Goal: Task Accomplishment & Management: Use online tool/utility

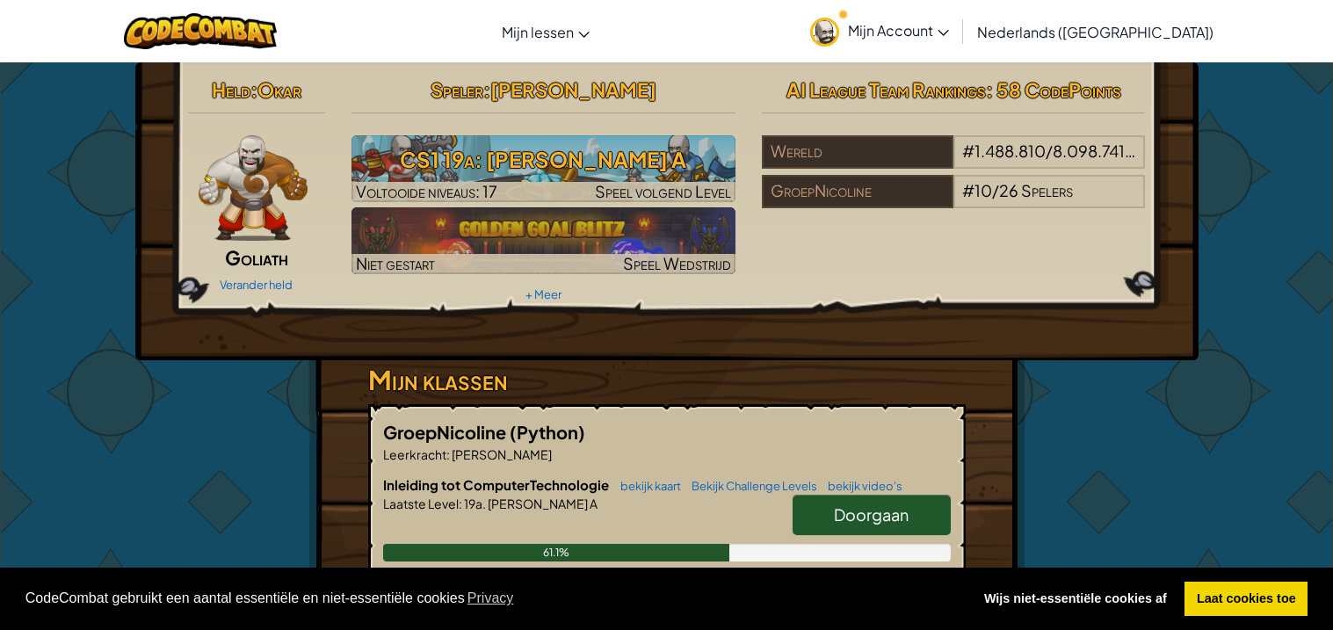
click at [870, 517] on span "Doorgaan" at bounding box center [871, 514] width 75 height 20
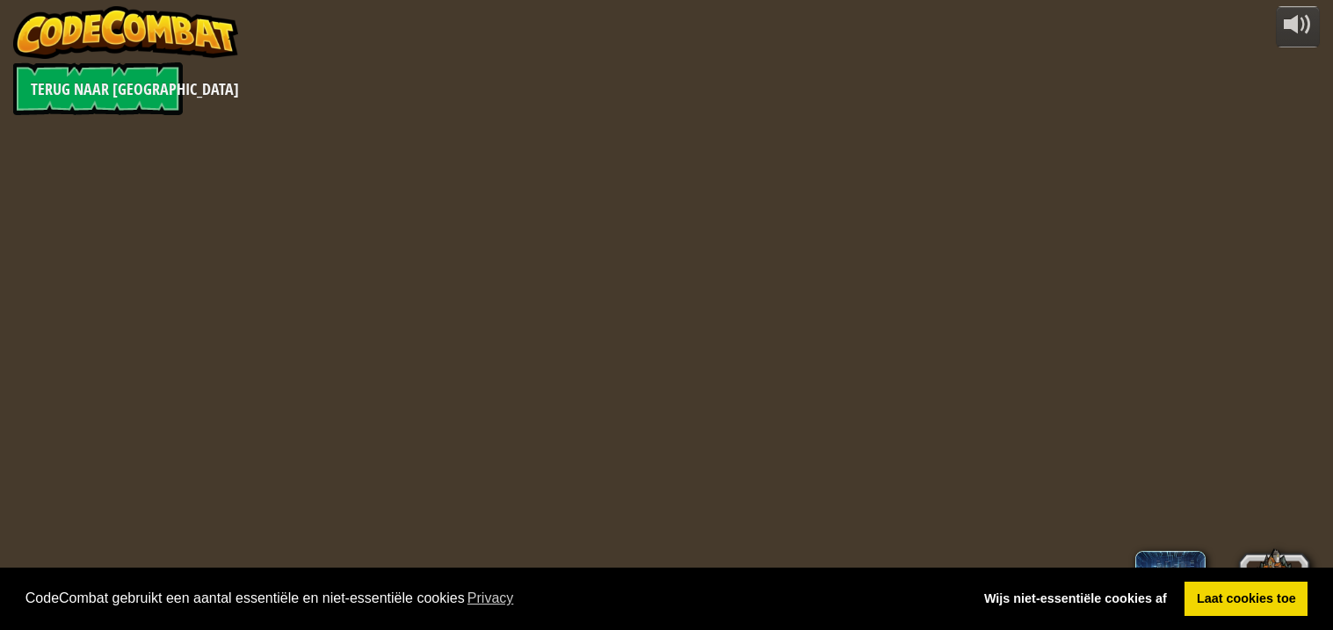
select select "nl-[GEOGRAPHIC_DATA]"
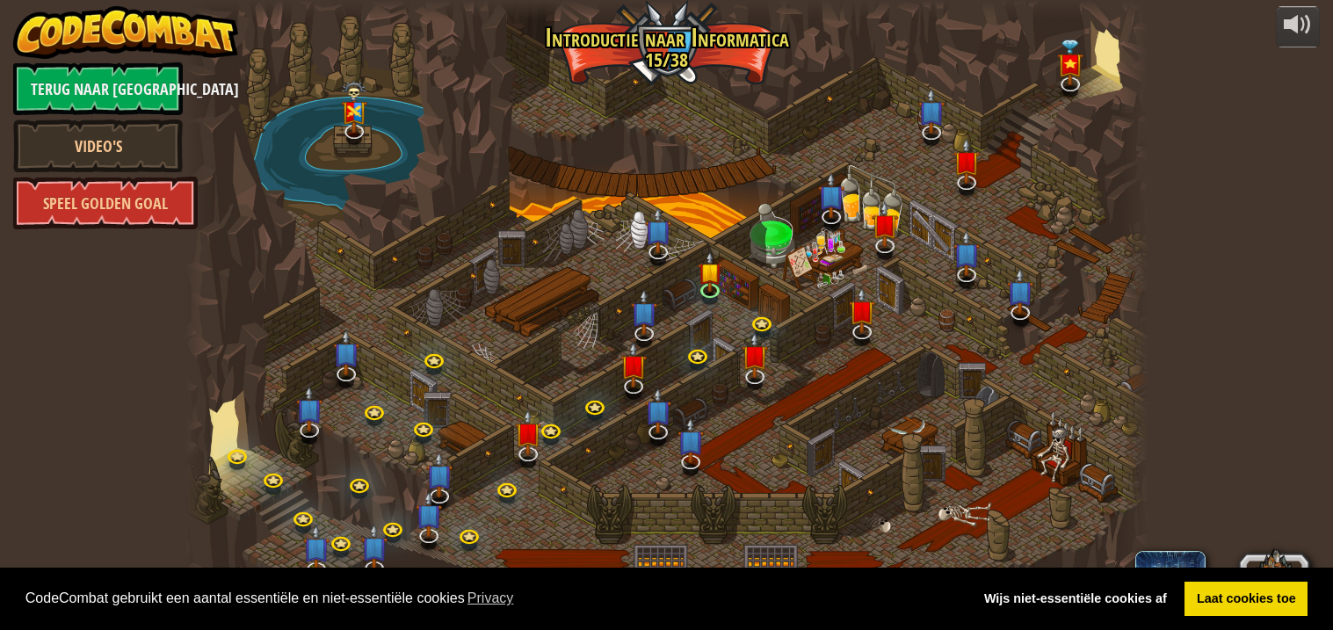
select select "nl-[GEOGRAPHIC_DATA]"
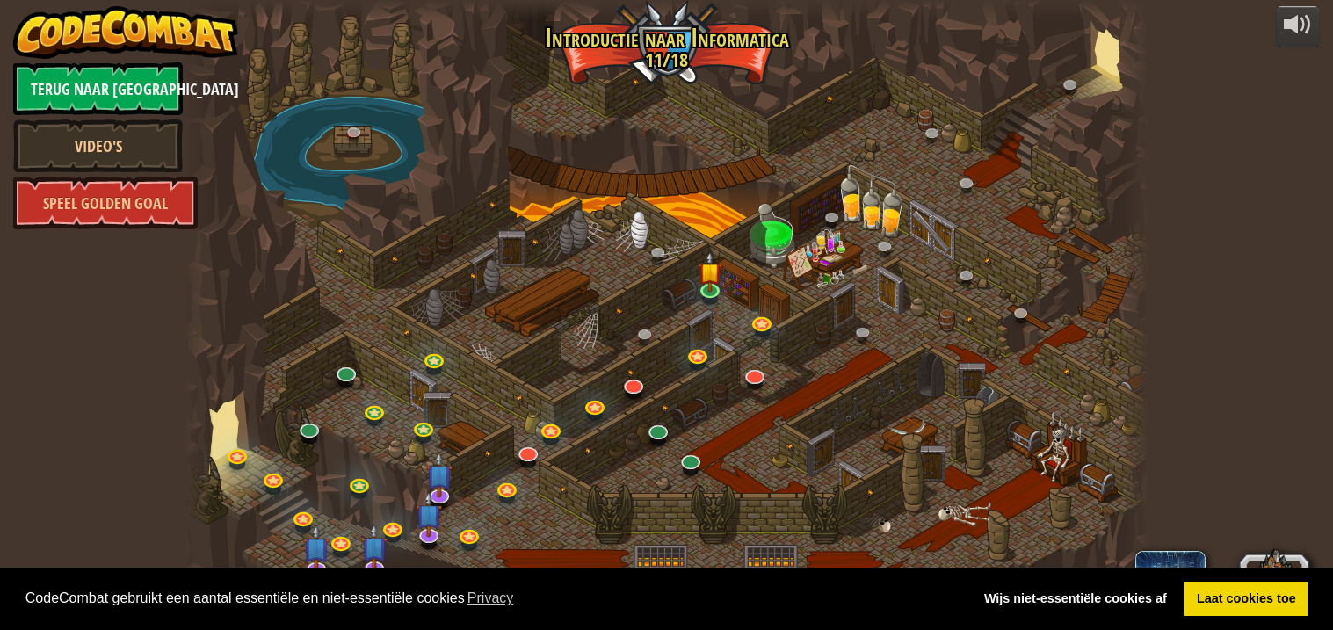
select select "nl-[GEOGRAPHIC_DATA]"
click at [701, 281] on img at bounding box center [710, 262] width 24 height 54
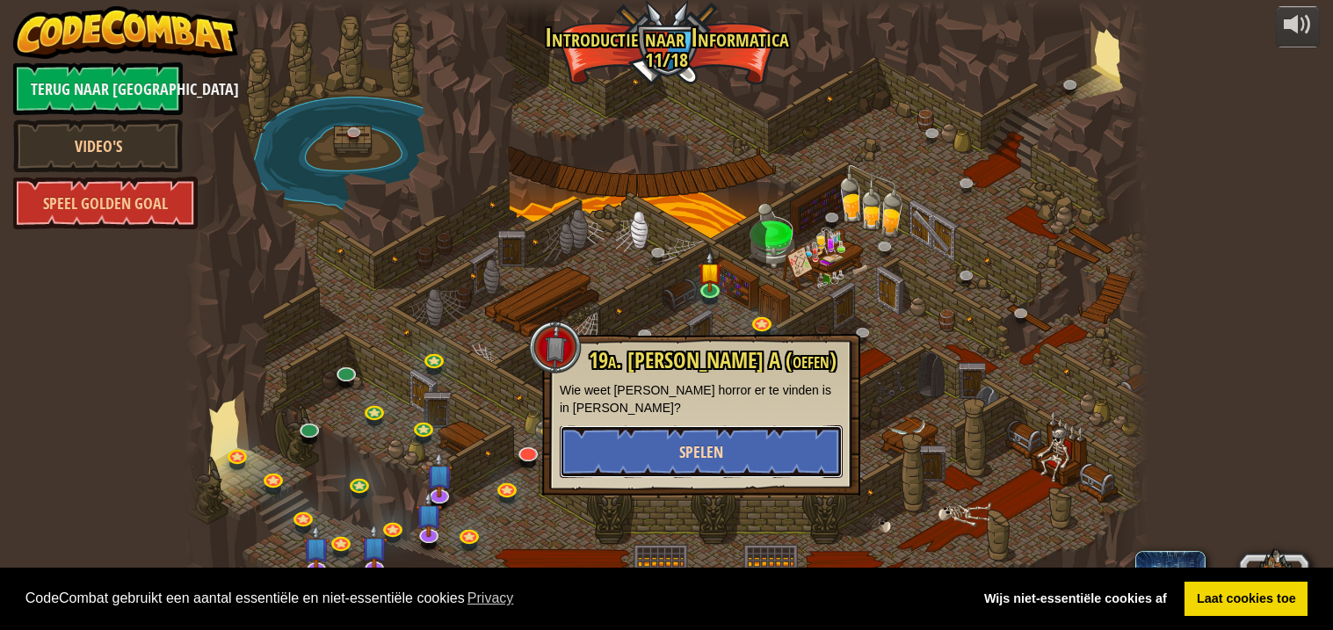
click at [690, 453] on span "Spelen" at bounding box center [701, 452] width 44 height 22
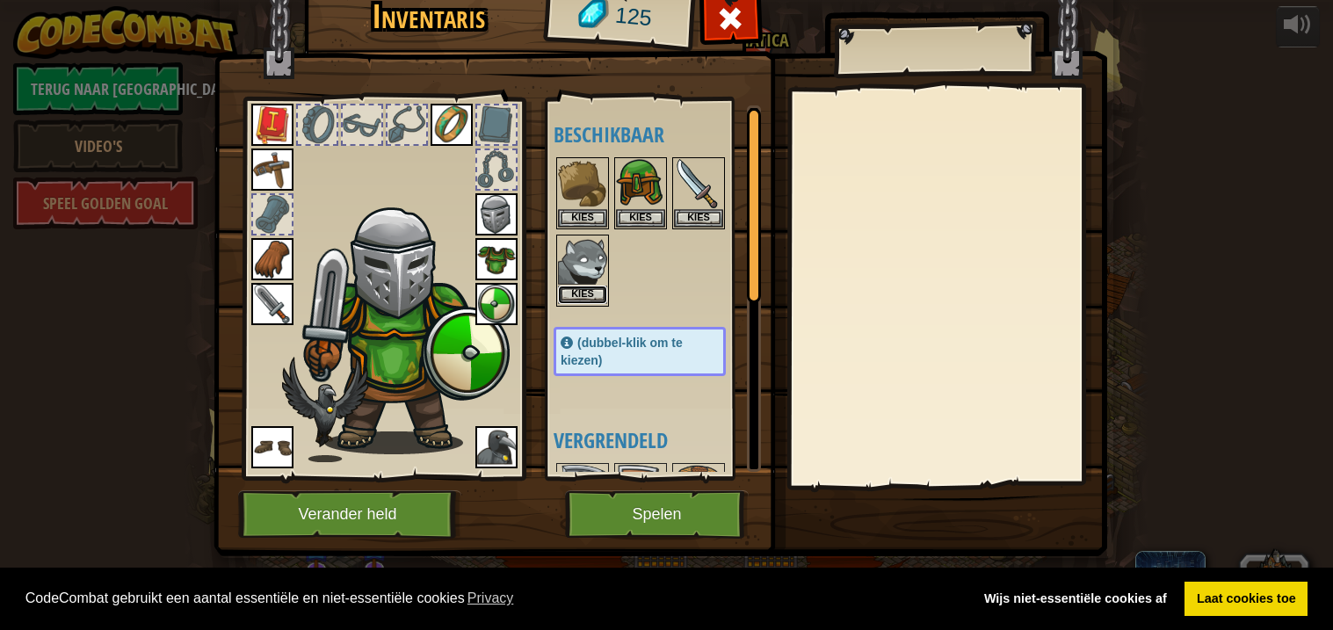
click at [576, 289] on button "Kies" at bounding box center [582, 295] width 49 height 18
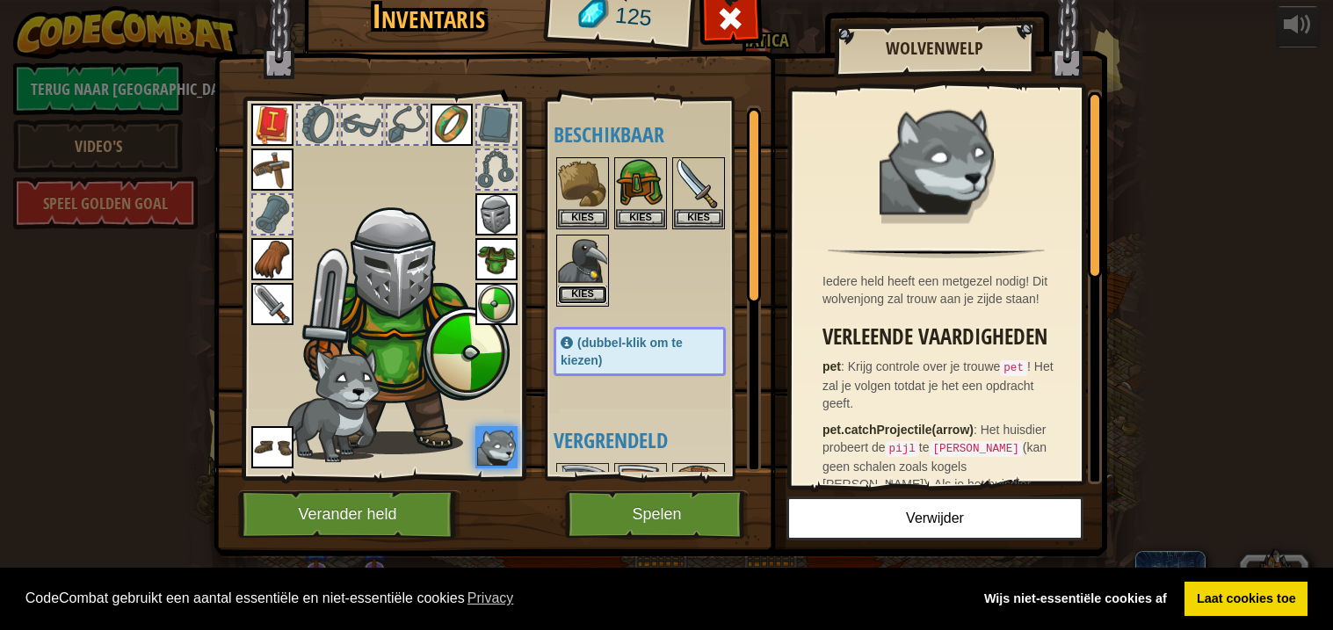
click at [586, 294] on button "Kies" at bounding box center [582, 295] width 49 height 18
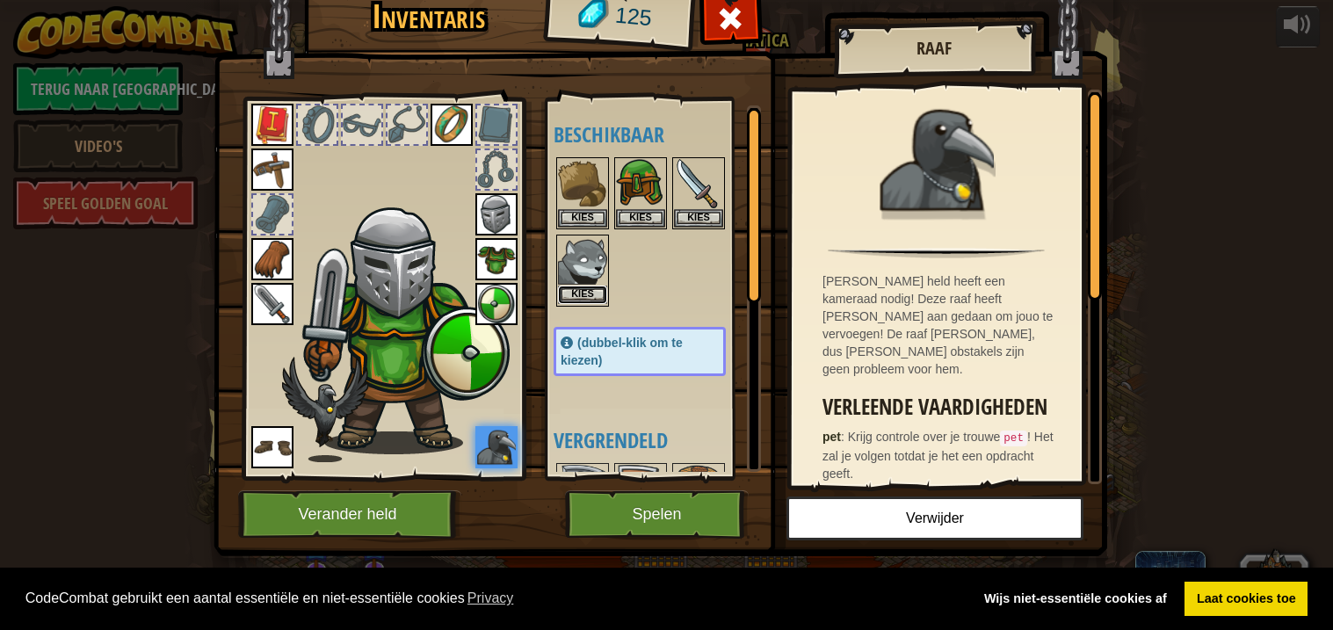
click at [576, 296] on button "Kies" at bounding box center [582, 295] width 49 height 18
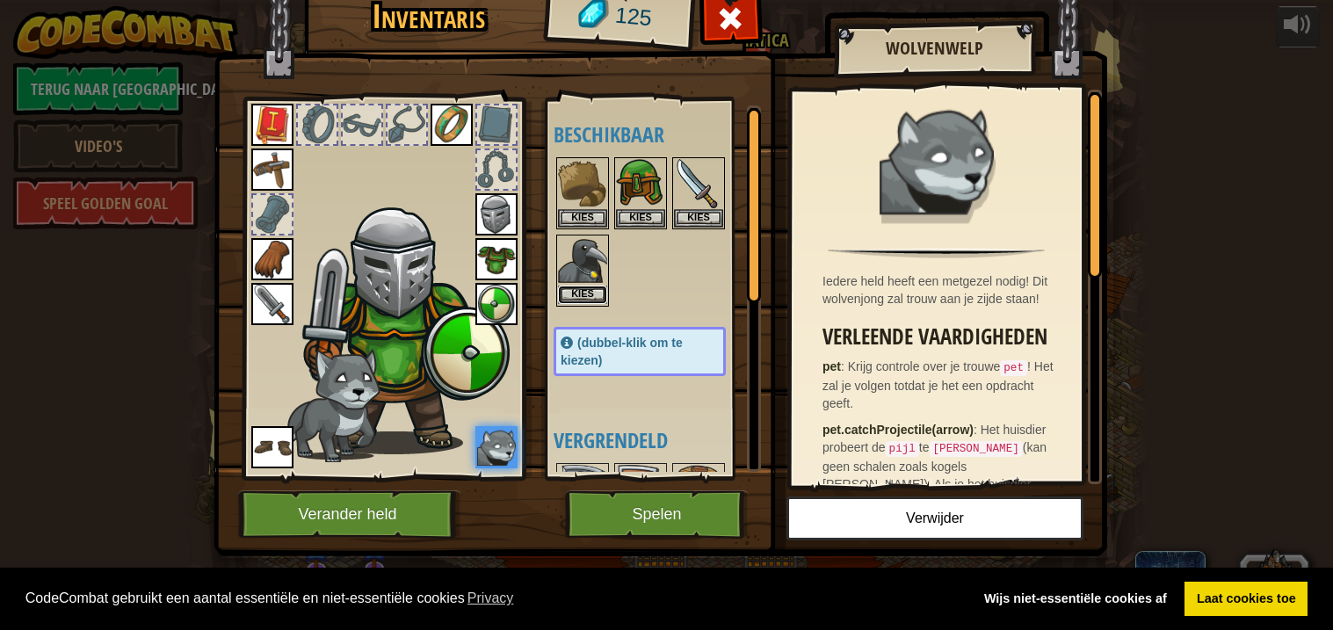
click at [584, 300] on button "Kies" at bounding box center [582, 295] width 49 height 18
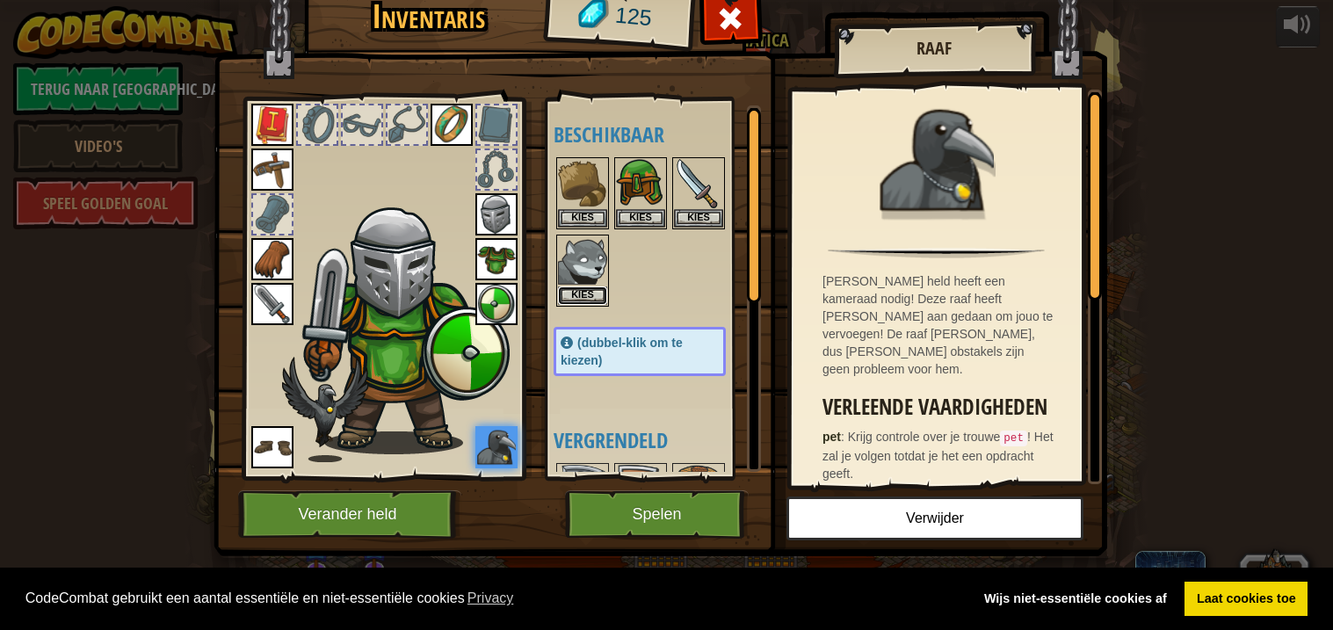
click at [584, 300] on button "Kies" at bounding box center [582, 295] width 49 height 18
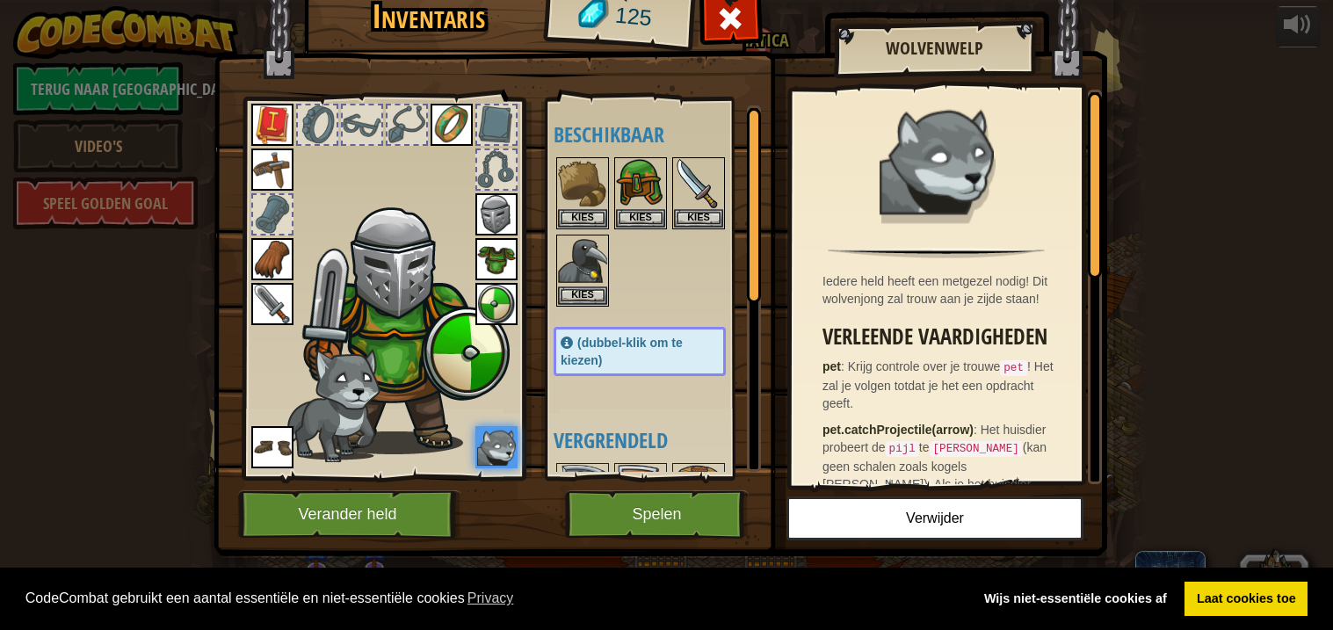
click at [628, 413] on div "Beschikbaar Kies Kies Kies Kies Kies Kies Kies Kies Kies Kies Kies Kies Kies Ki…" at bounding box center [656, 288] width 207 height 366
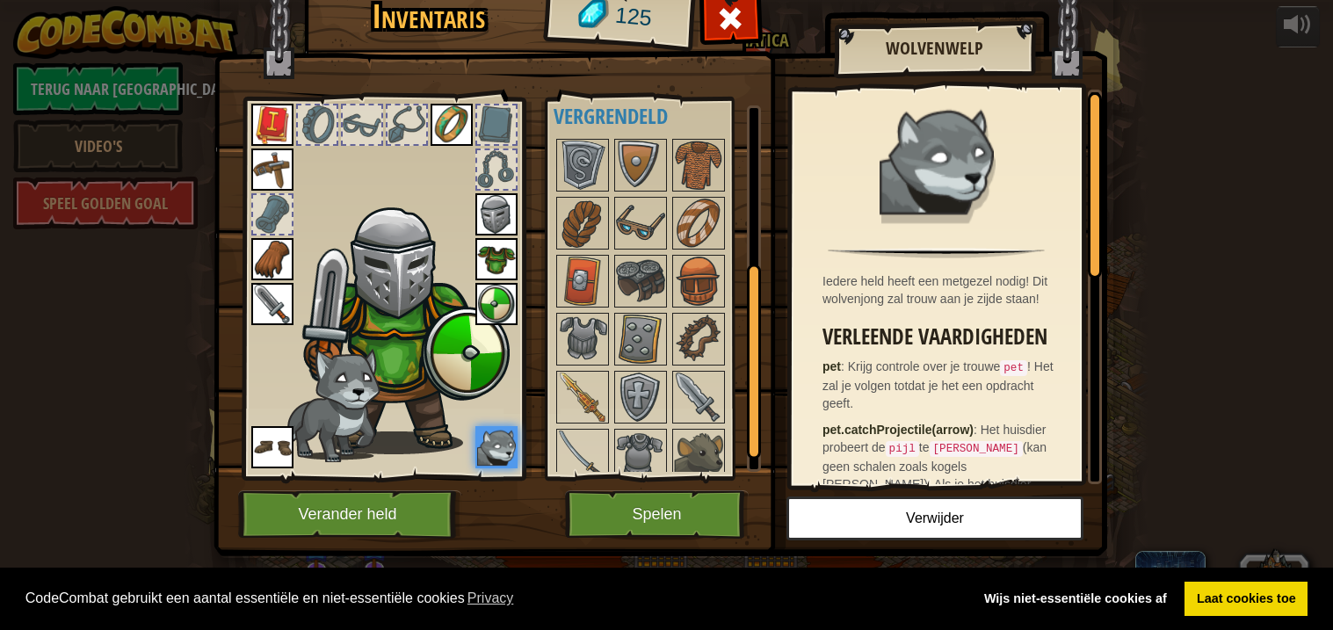
scroll to position [334, 0]
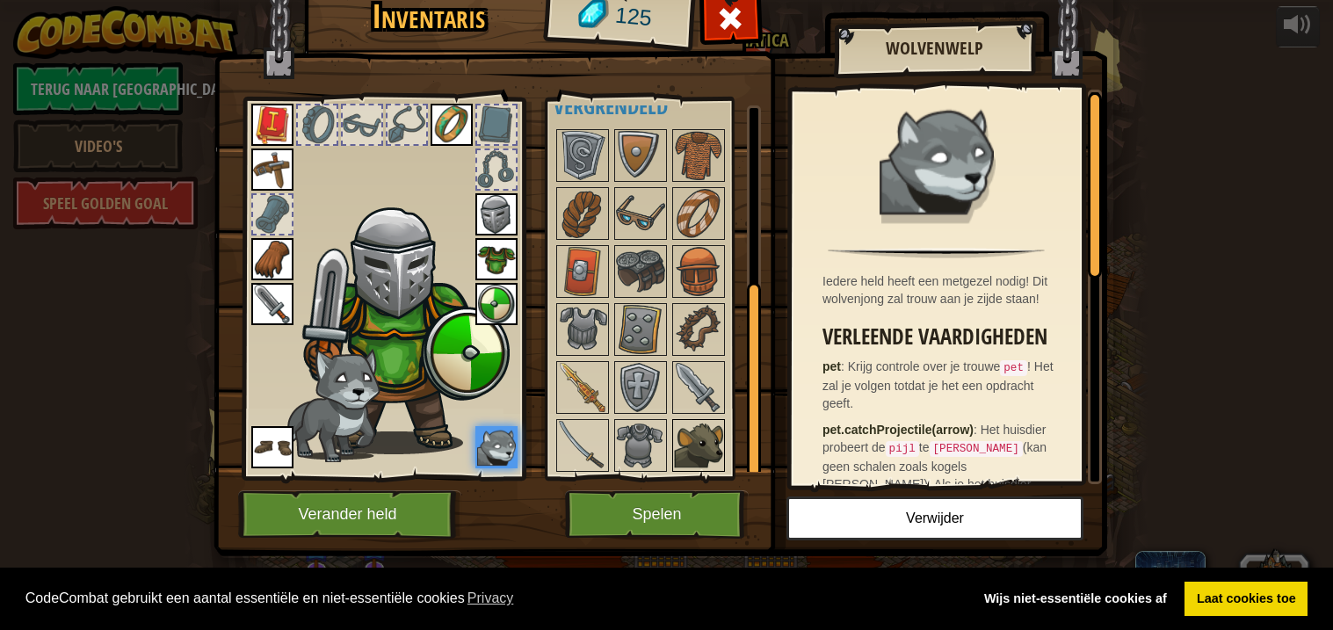
click at [695, 438] on img at bounding box center [698, 445] width 49 height 49
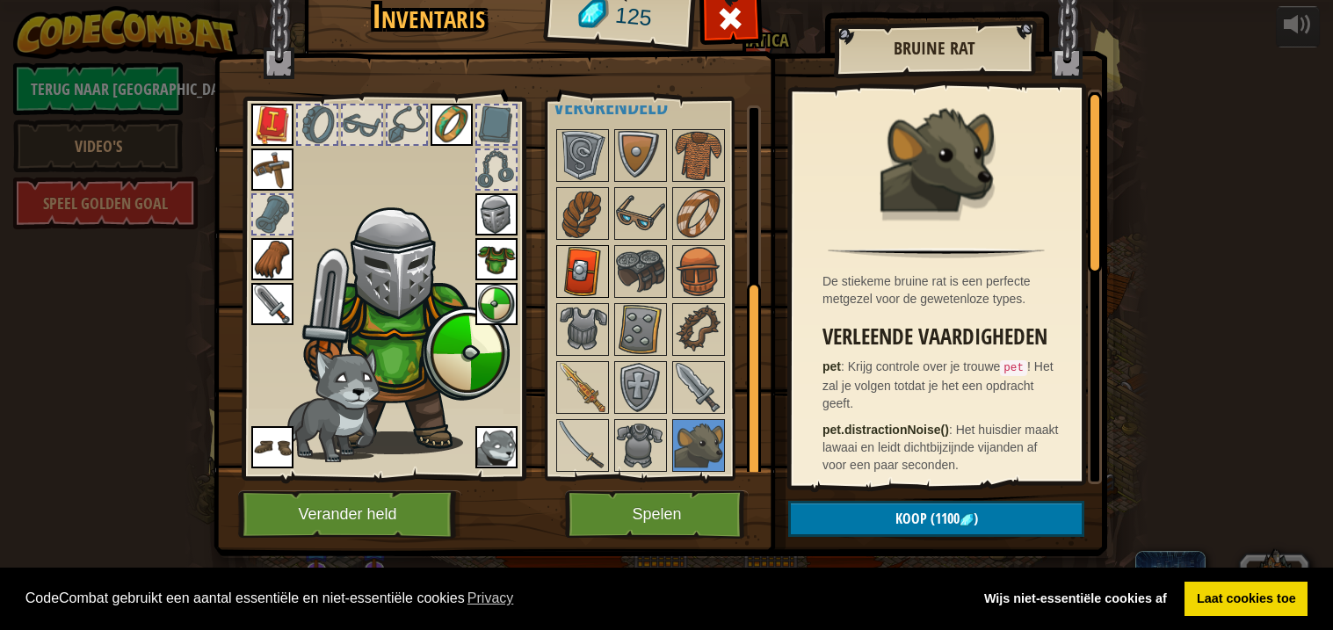
click at [587, 283] on img at bounding box center [582, 271] width 49 height 49
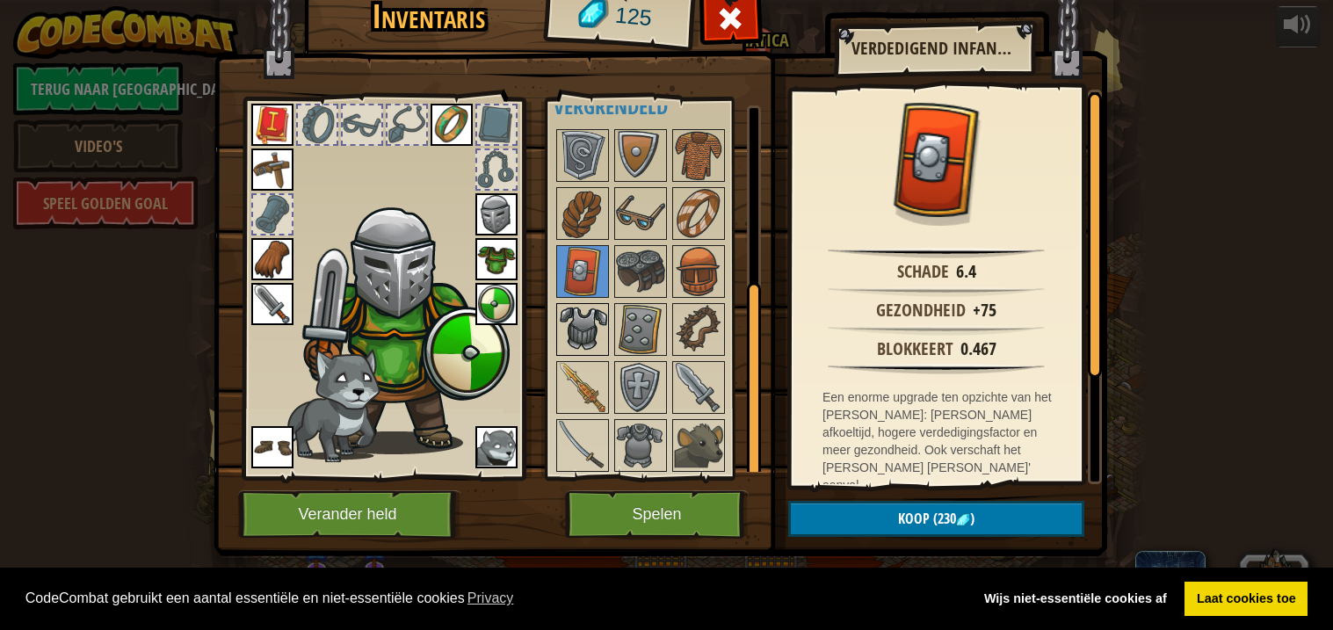
click at [598, 313] on img at bounding box center [582, 329] width 49 height 49
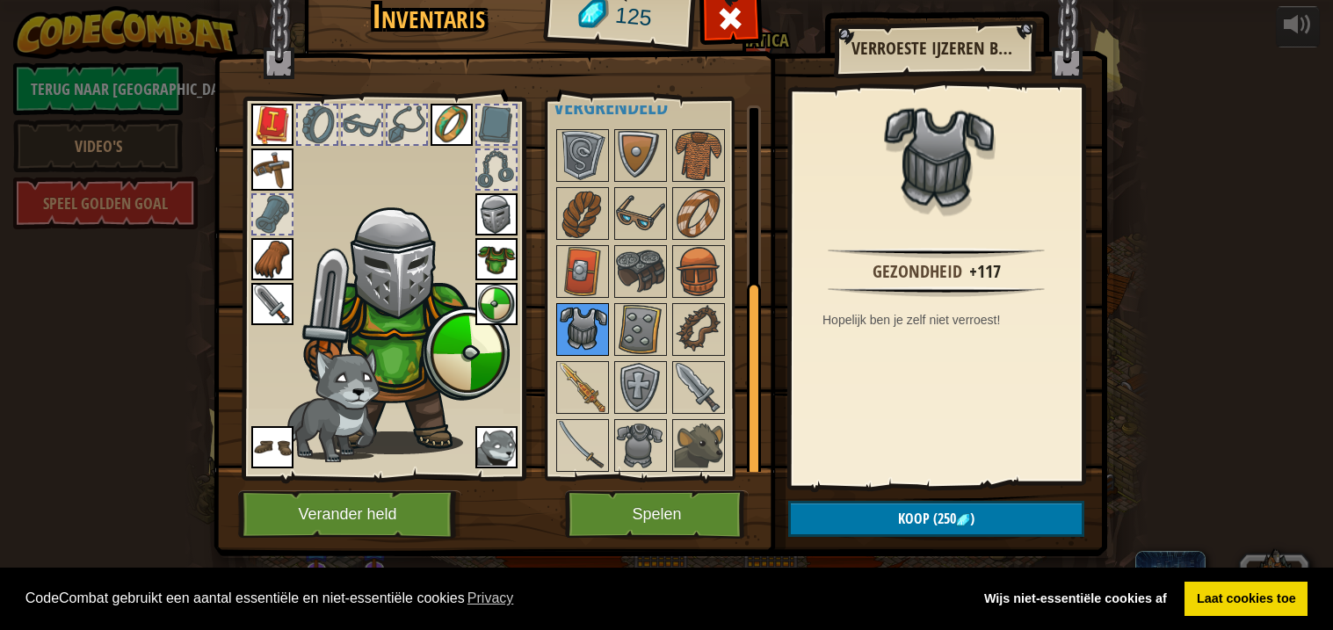
click at [592, 312] on img at bounding box center [582, 329] width 49 height 49
click at [630, 329] on img at bounding box center [640, 329] width 49 height 49
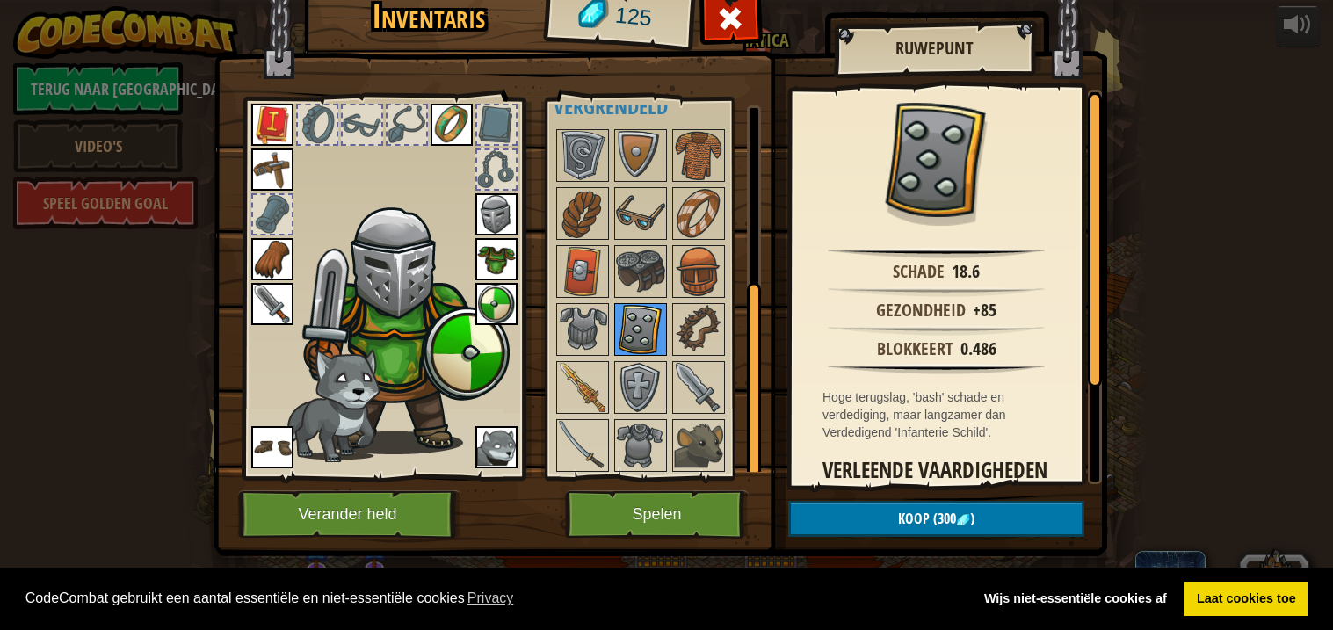
click at [643, 318] on img at bounding box center [640, 329] width 49 height 49
click at [644, 527] on button "Spelen" at bounding box center [657, 514] width 184 height 48
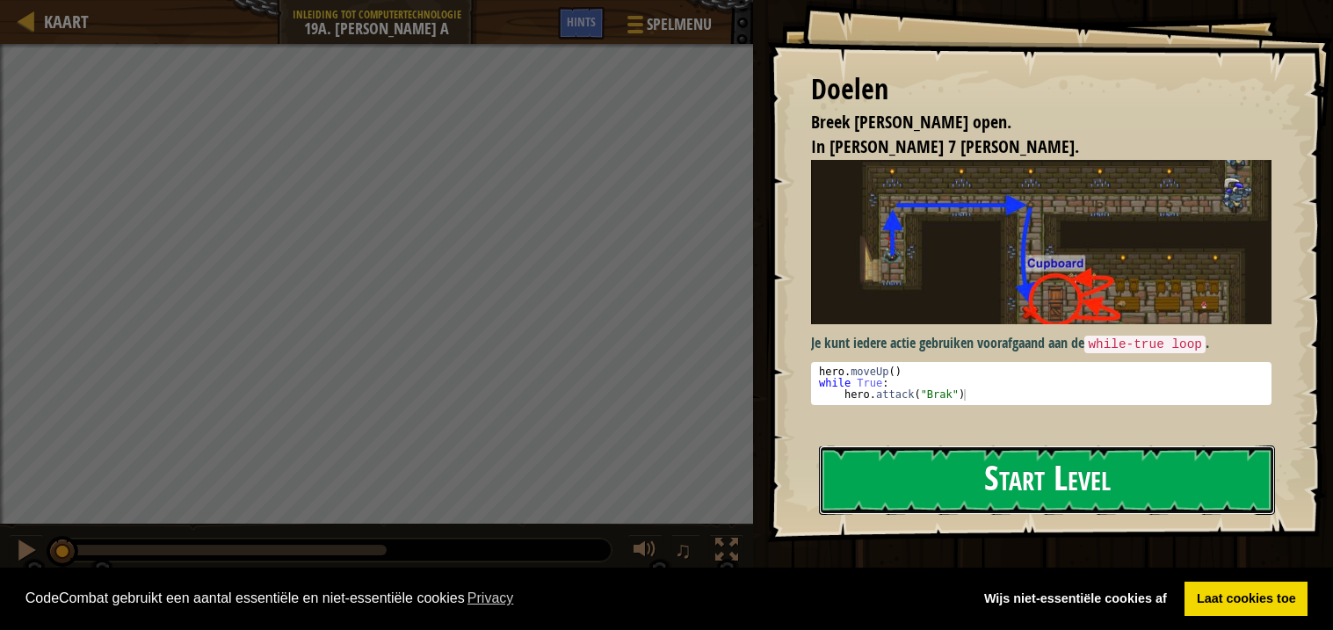
click at [989, 495] on button "Start Level" at bounding box center [1047, 479] width 456 height 69
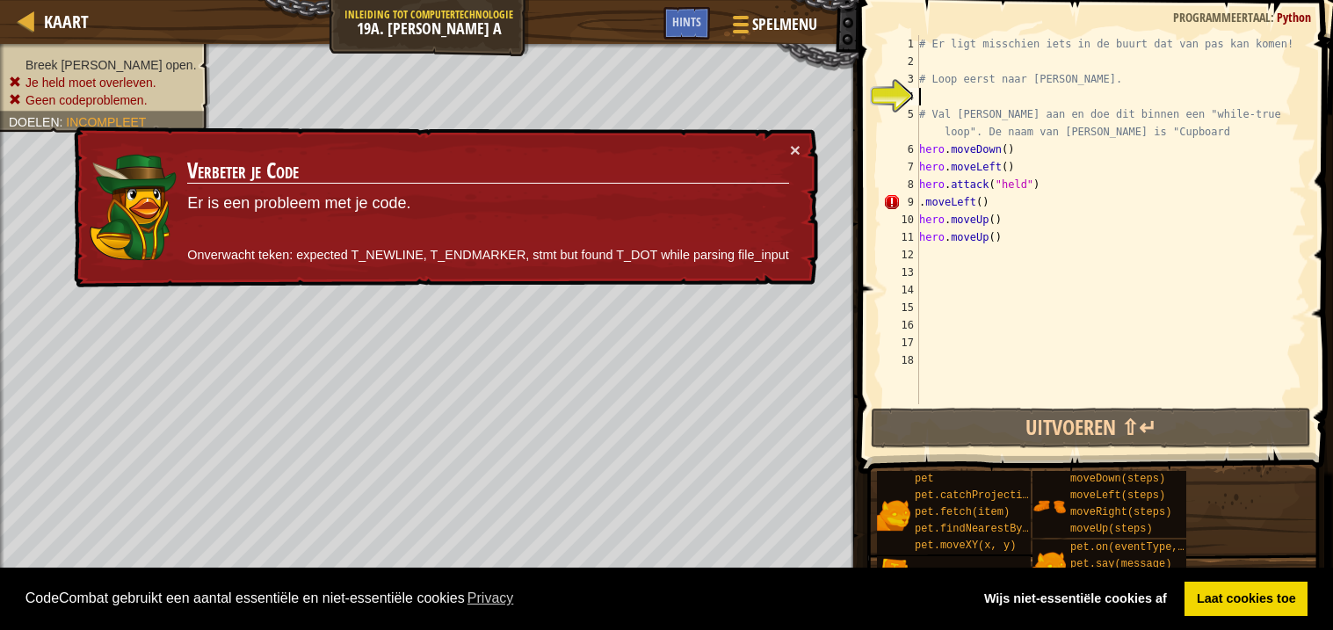
click at [1027, 201] on div "# Er ligt misschien iets in de buurt dat van pas kan komen! # Loop eerst naar […" at bounding box center [1110, 237] width 391 height 404
click at [1031, 202] on div "# Er ligt misschien iets in de buurt dat van pas kan komen! # Loop eerst naar […" at bounding box center [1110, 237] width 391 height 404
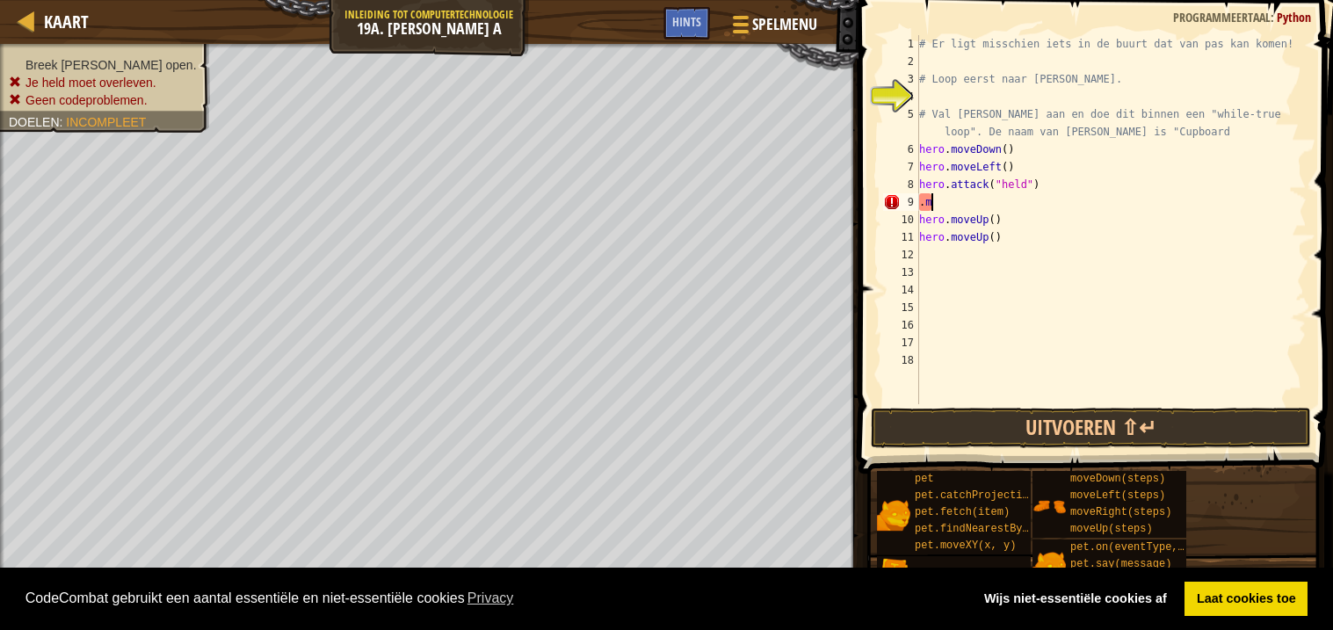
type textarea "."
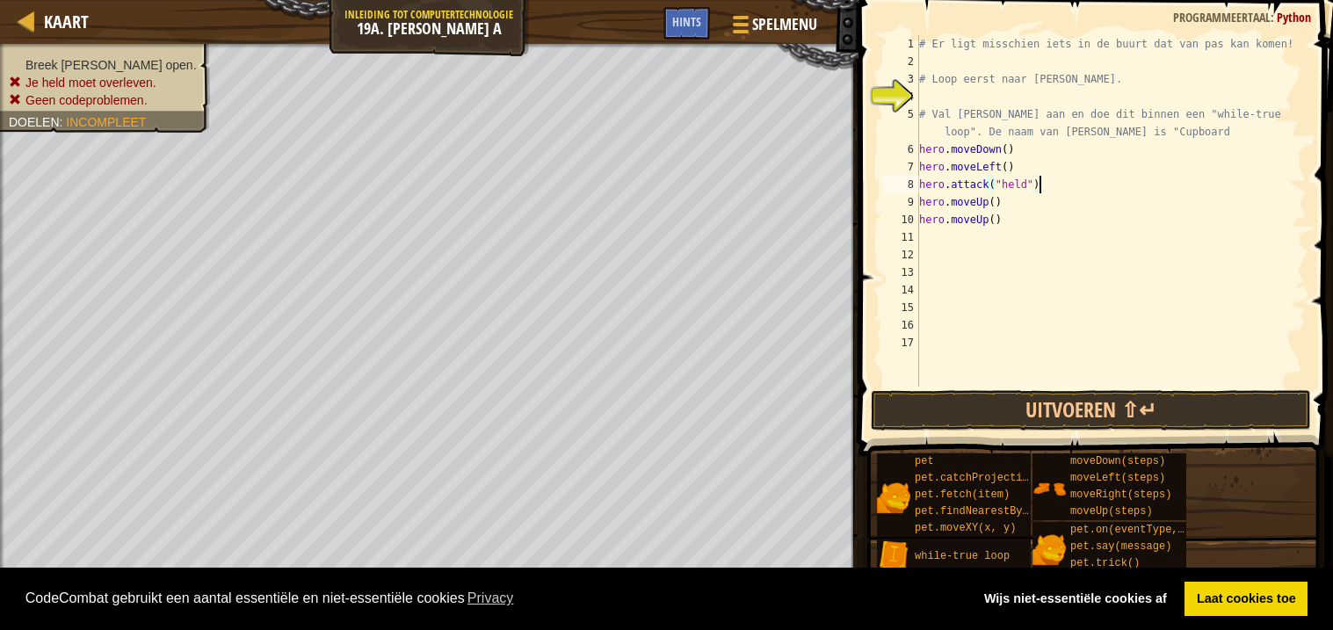
click at [1014, 175] on div "# Er ligt misschien iets in de buurt dat van pas kan komen! # Loop eerst naar […" at bounding box center [1110, 228] width 391 height 387
type textarea "hero.moveLeft()"
click at [1017, 171] on div "# Er ligt misschien iets in de buurt dat van pas kan komen! # Loop eerst naar […" at bounding box center [1110, 228] width 391 height 387
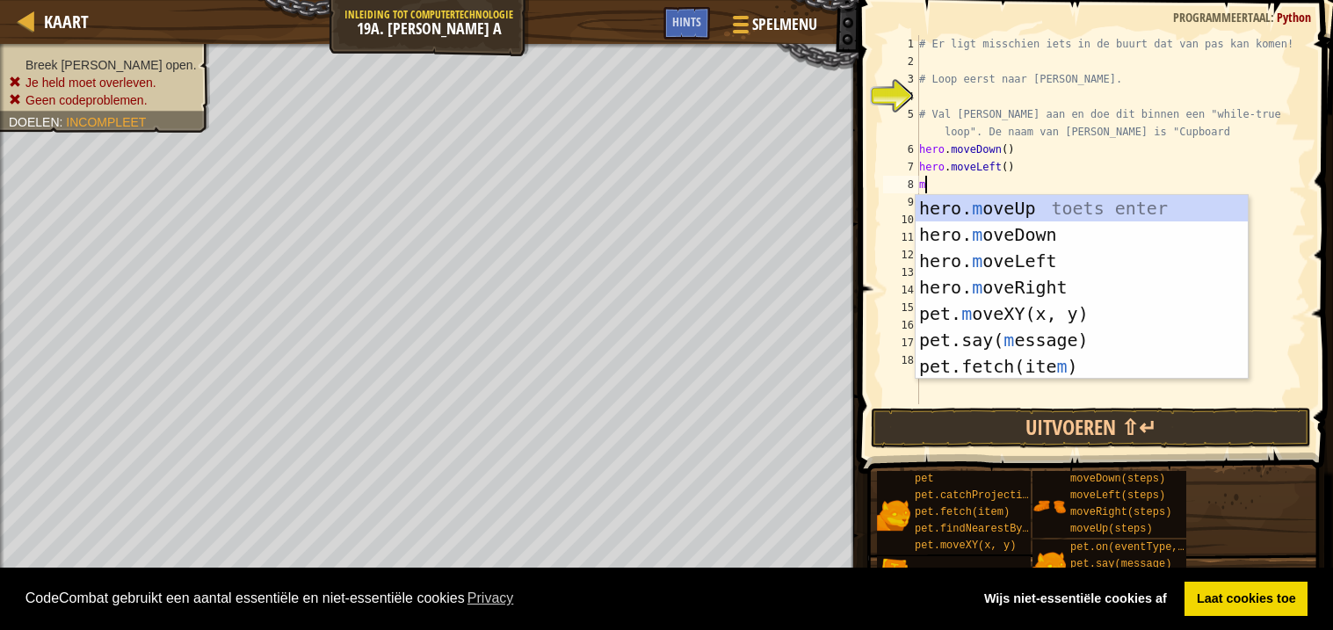
scroll to position [7, 0]
type textarea "mo"
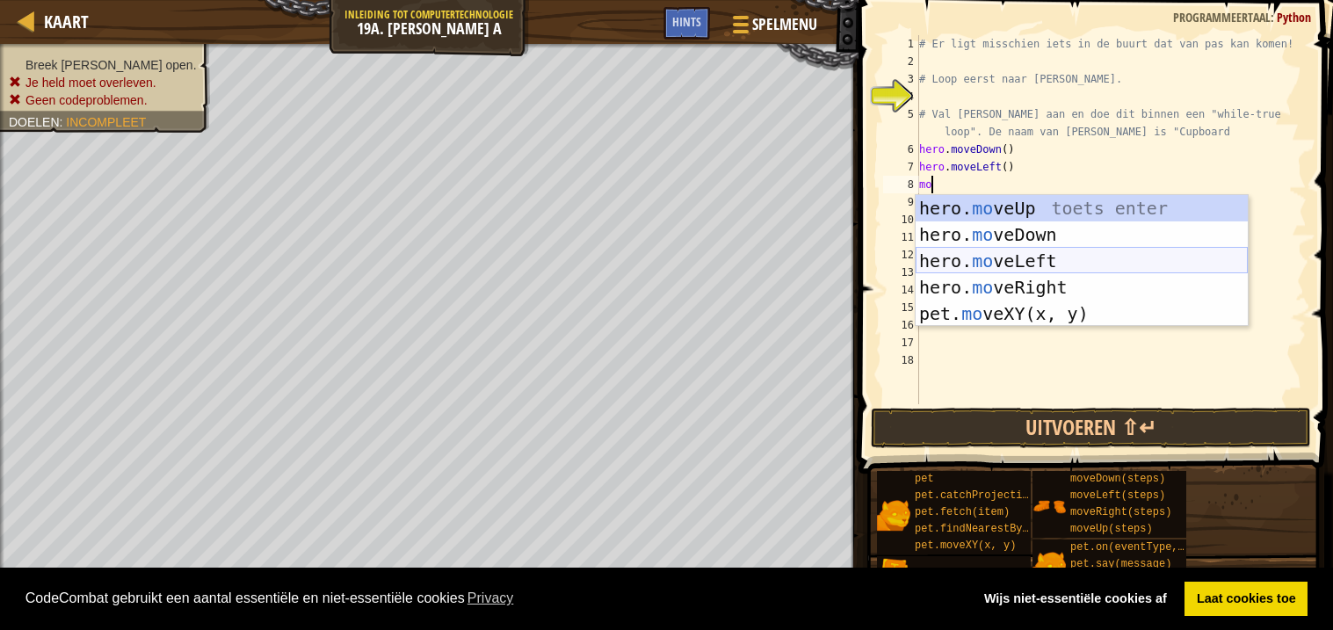
click at [1036, 259] on div "hero. mo veUp toets enter hero. mo veDown toets enter hero. mo veLeft toets ent…" at bounding box center [1081, 287] width 332 height 184
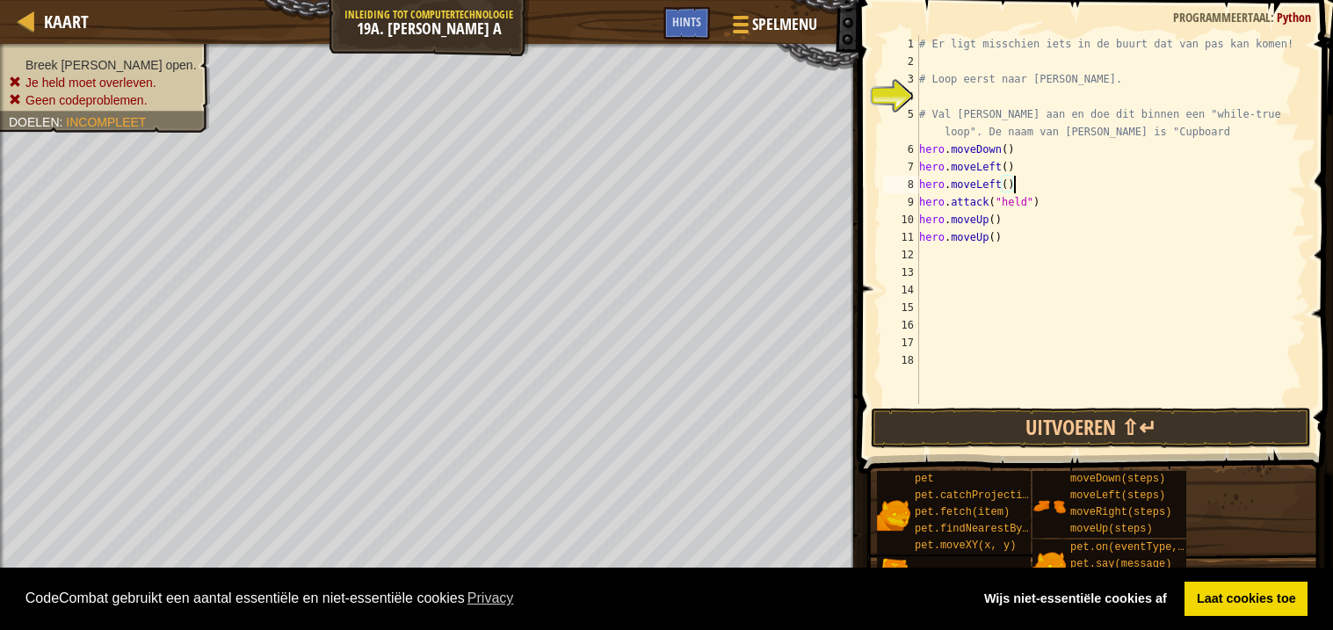
click at [1043, 199] on div "# Er ligt misschien iets in de buurt dat van pas kan komen! # Loop eerst naar […" at bounding box center [1110, 237] width 391 height 404
type textarea "h"
type textarea "hero.moveLeft()"
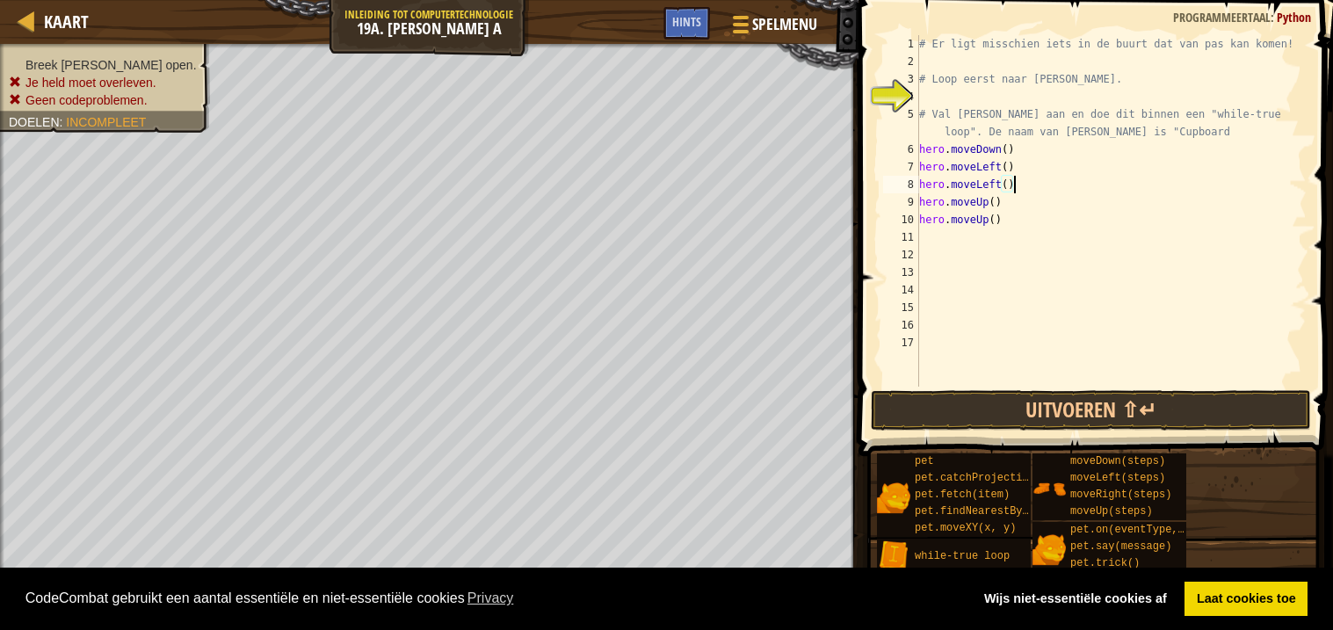
click at [978, 248] on div "# Er ligt misschien iets in de buurt dat van pas kan komen! # Loop eerst naar […" at bounding box center [1110, 228] width 391 height 387
click at [959, 235] on div "# Er ligt misschien iets in de buurt dat van pas kan komen! # Loop eerst naar […" at bounding box center [1110, 228] width 391 height 387
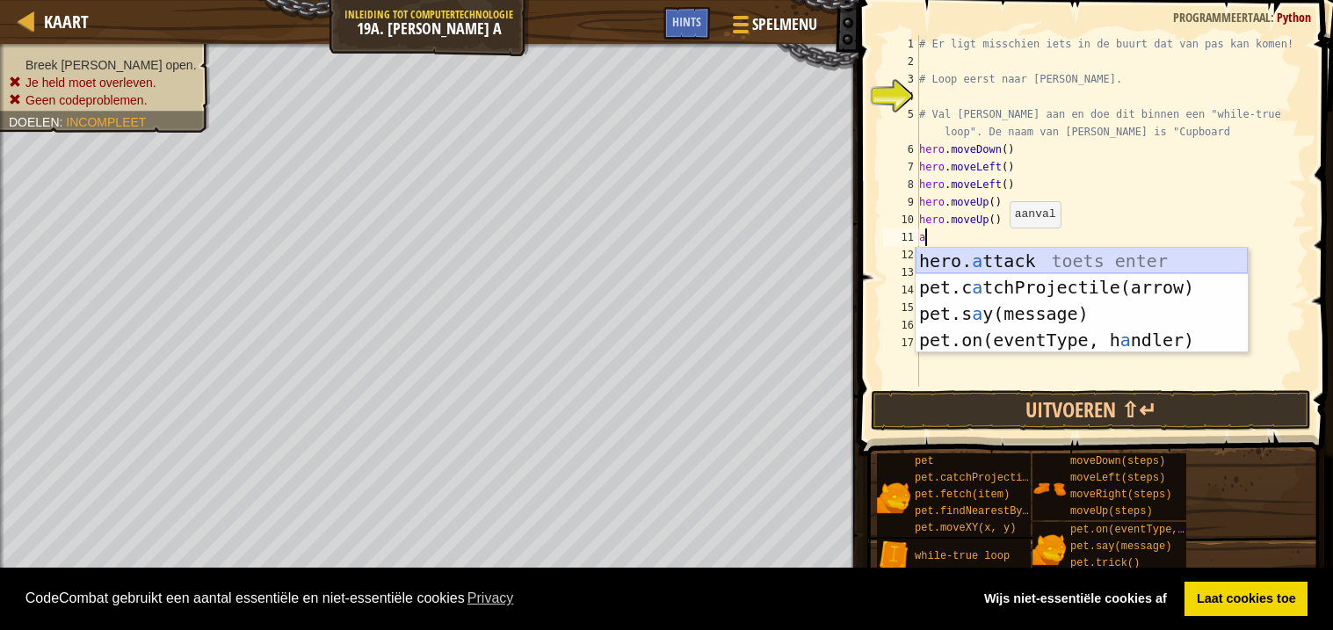
click at [1004, 259] on div "hero. a ttack toets enter pet.c a tchProjectile(arrow) toets enter pet.s a y(me…" at bounding box center [1081, 327] width 332 height 158
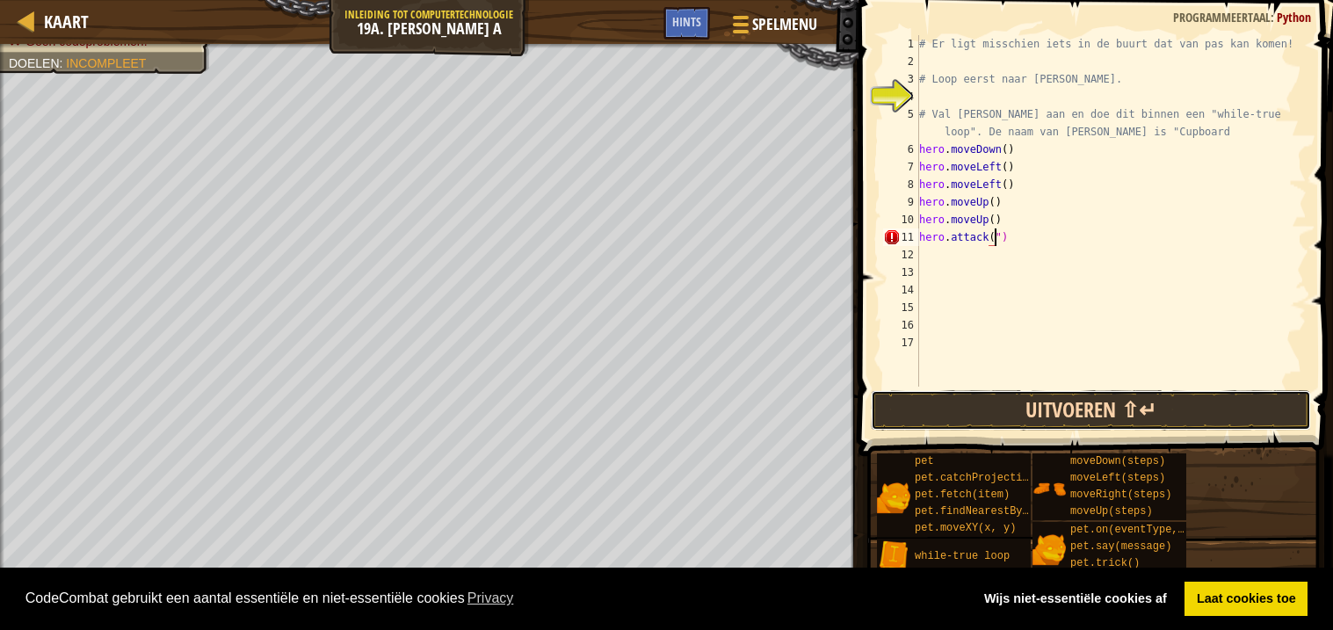
click at [1128, 406] on button "Uitvoeren ⇧↵" at bounding box center [1091, 410] width 440 height 40
click at [1100, 397] on button "Afspelen" at bounding box center [1091, 410] width 440 height 40
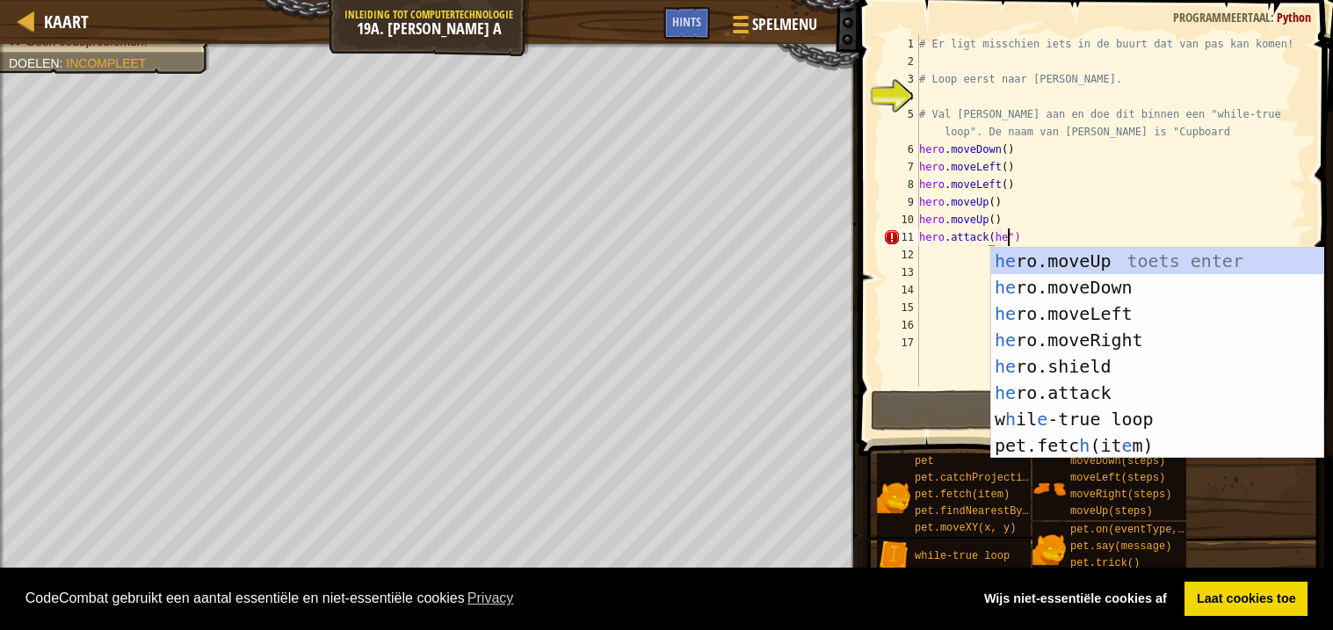
scroll to position [7, 7]
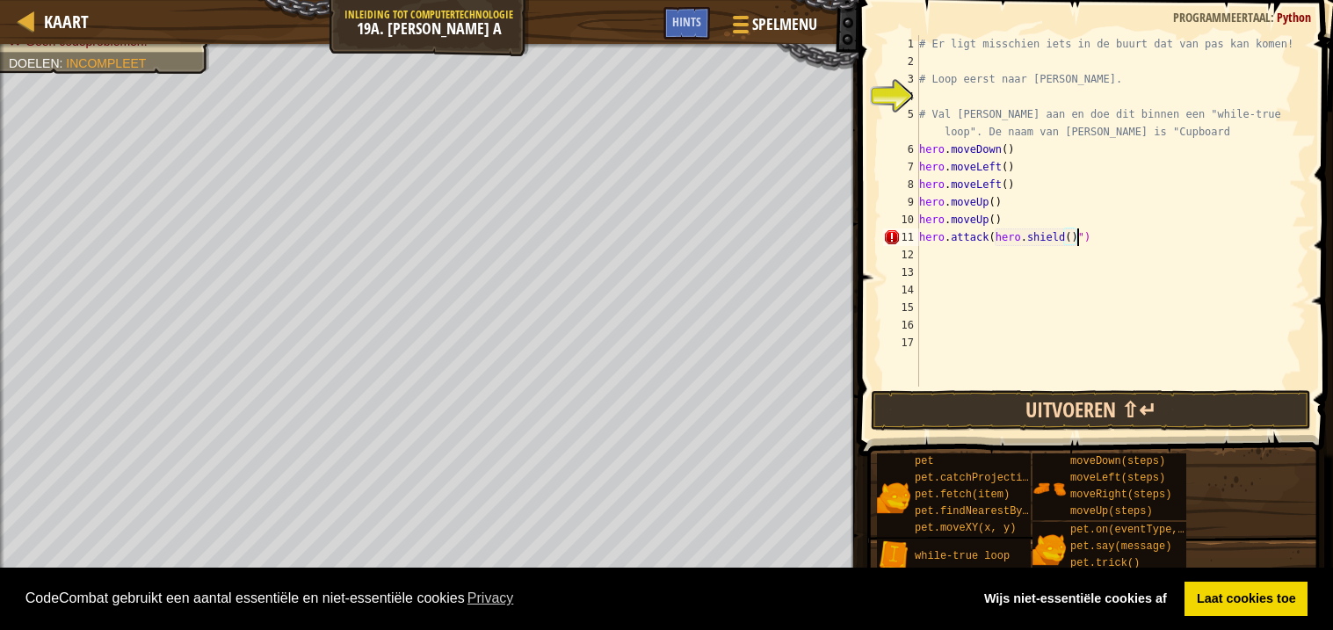
type textarea "hero.attack(hero.shield()")"
click at [1049, 415] on button "Uitvoeren ⇧↵" at bounding box center [1091, 410] width 440 height 40
click at [1046, 410] on button "Afspelen" at bounding box center [1091, 410] width 440 height 40
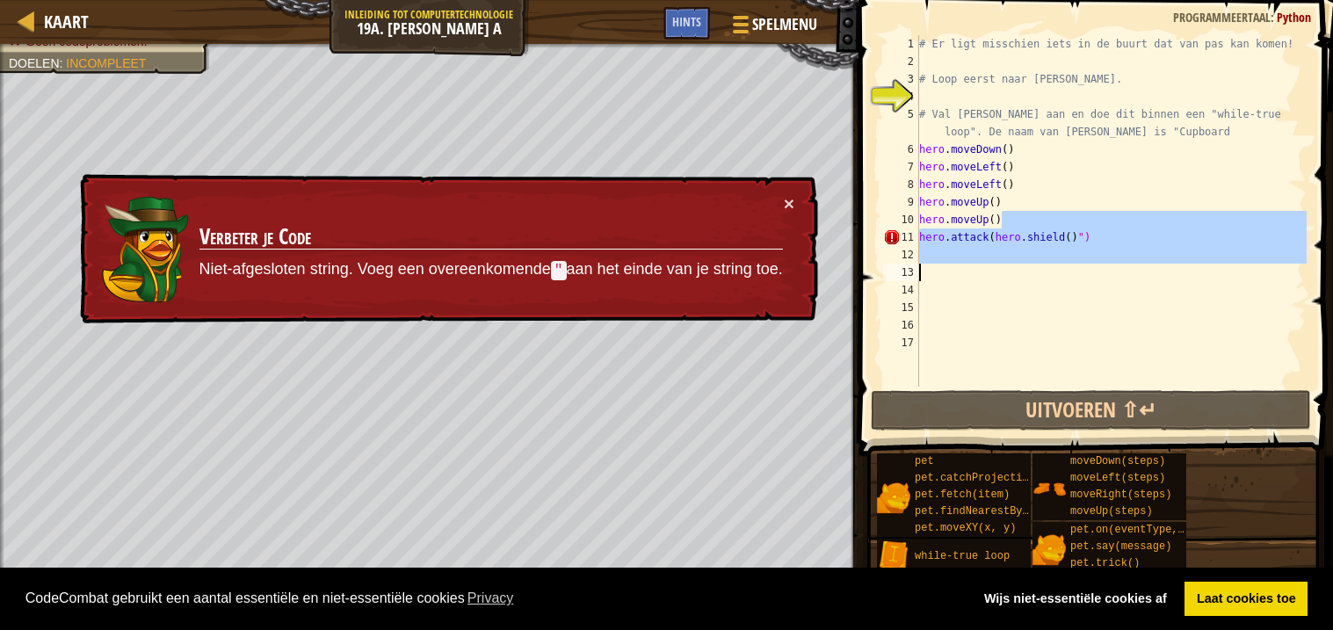
drag, startPoint x: 1130, startPoint y: 228, endPoint x: 965, endPoint y: 265, distance: 169.4
click at [965, 265] on div "# Er ligt misschien iets in de buurt dat van pas kan komen! # Loop eerst naar […" at bounding box center [1110, 228] width 391 height 387
click at [965, 265] on div "# Er ligt misschien iets in de buurt dat van pas kan komen! # Loop eerst naar […" at bounding box center [1110, 210] width 391 height 351
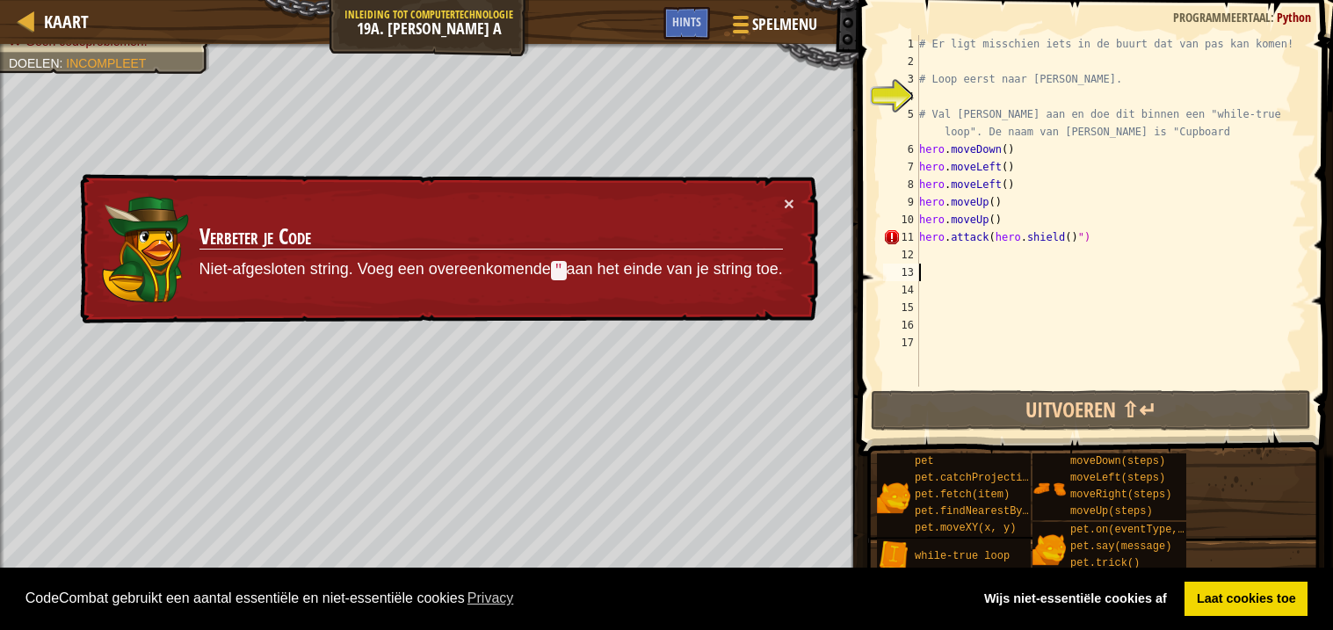
click at [1131, 235] on div "# Er ligt misschien iets in de buurt dat van pas kan komen! # Loop eerst naar […" at bounding box center [1110, 228] width 391 height 387
type textarea "hero.attack(hero.shield()")"
drag, startPoint x: 1131, startPoint y: 235, endPoint x: 915, endPoint y: 236, distance: 216.1
click at [915, 236] on div "hero.attack(hero.shield()") 1 2 3 4 5 6 7 8 9 10 11 12 13 14 15 16 17 # Er ligt…" at bounding box center [1092, 210] width 427 height 351
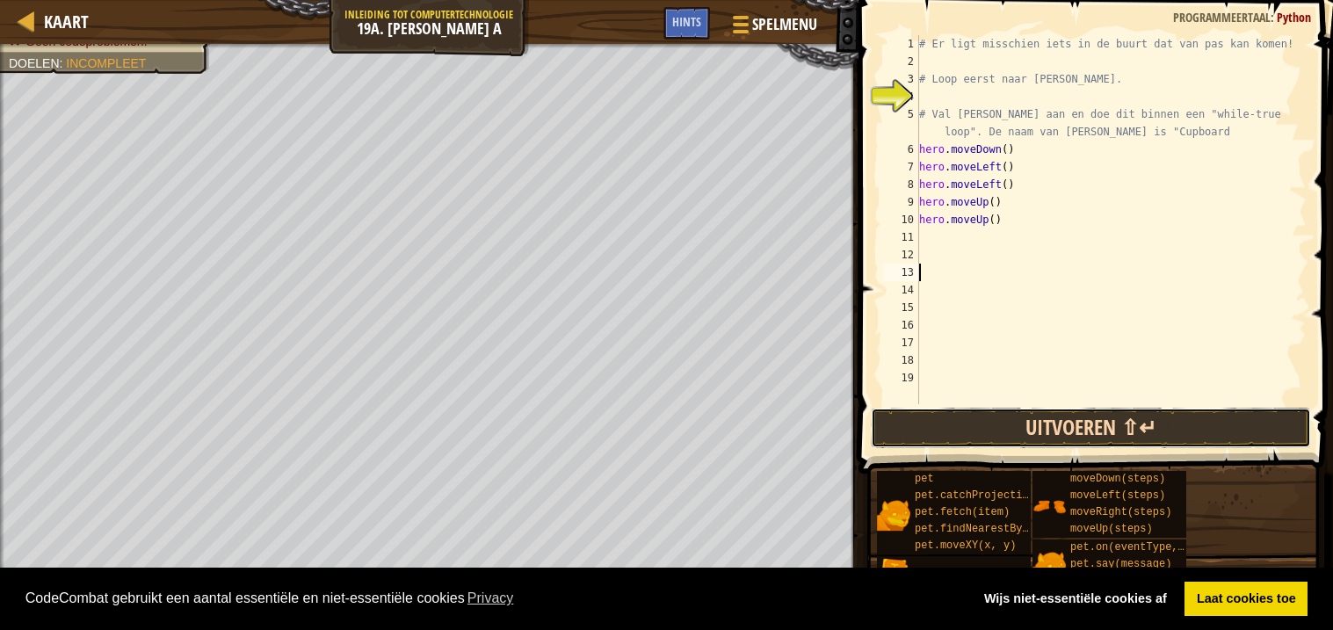
click at [1082, 427] on button "Uitvoeren ⇧↵" at bounding box center [1091, 428] width 440 height 40
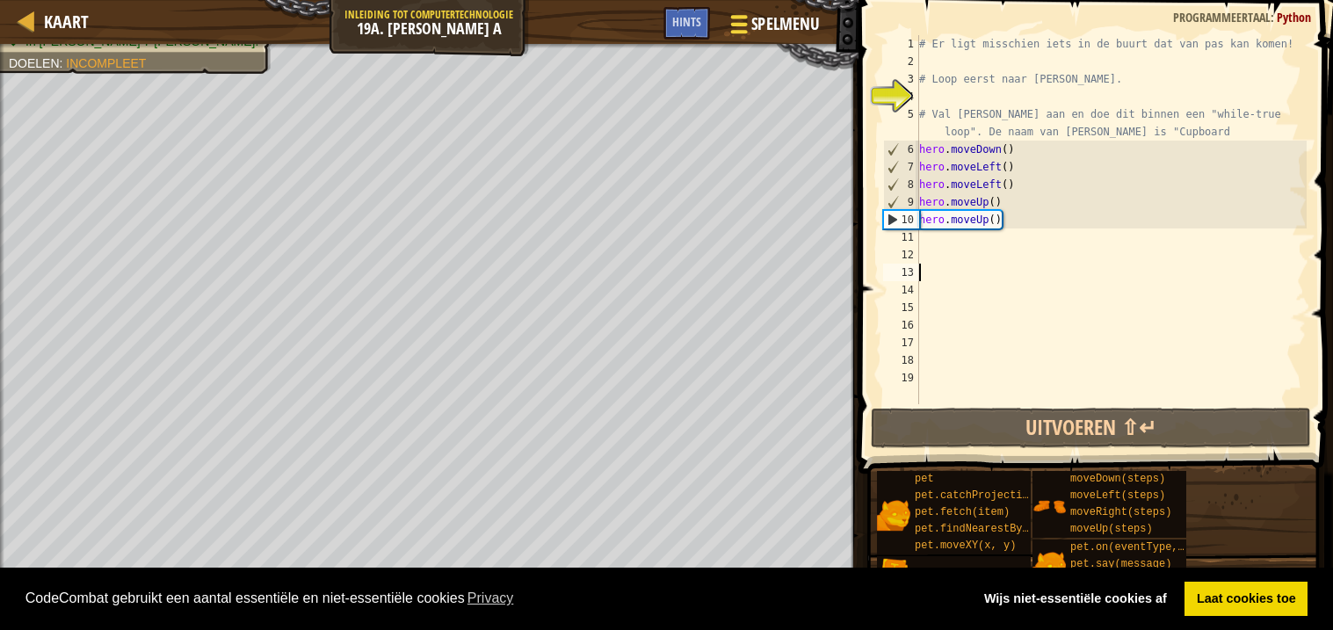
click at [747, 20] on div at bounding box center [739, 23] width 24 height 25
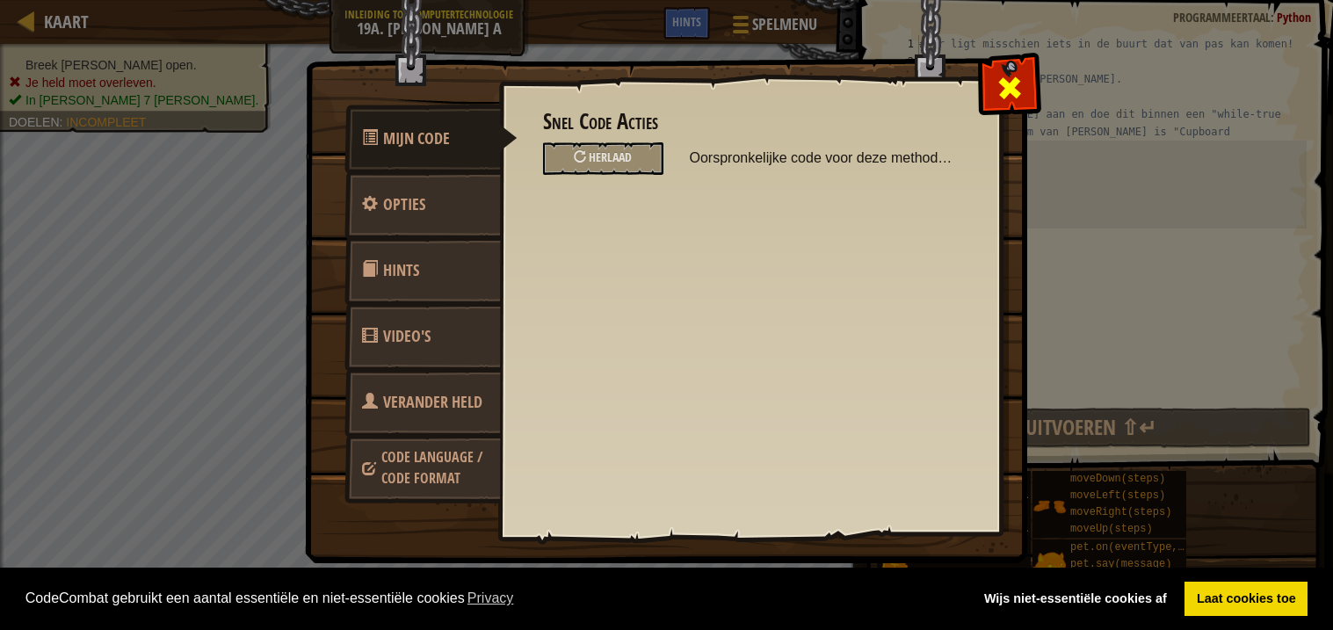
click at [983, 77] on div at bounding box center [1008, 83] width 55 height 55
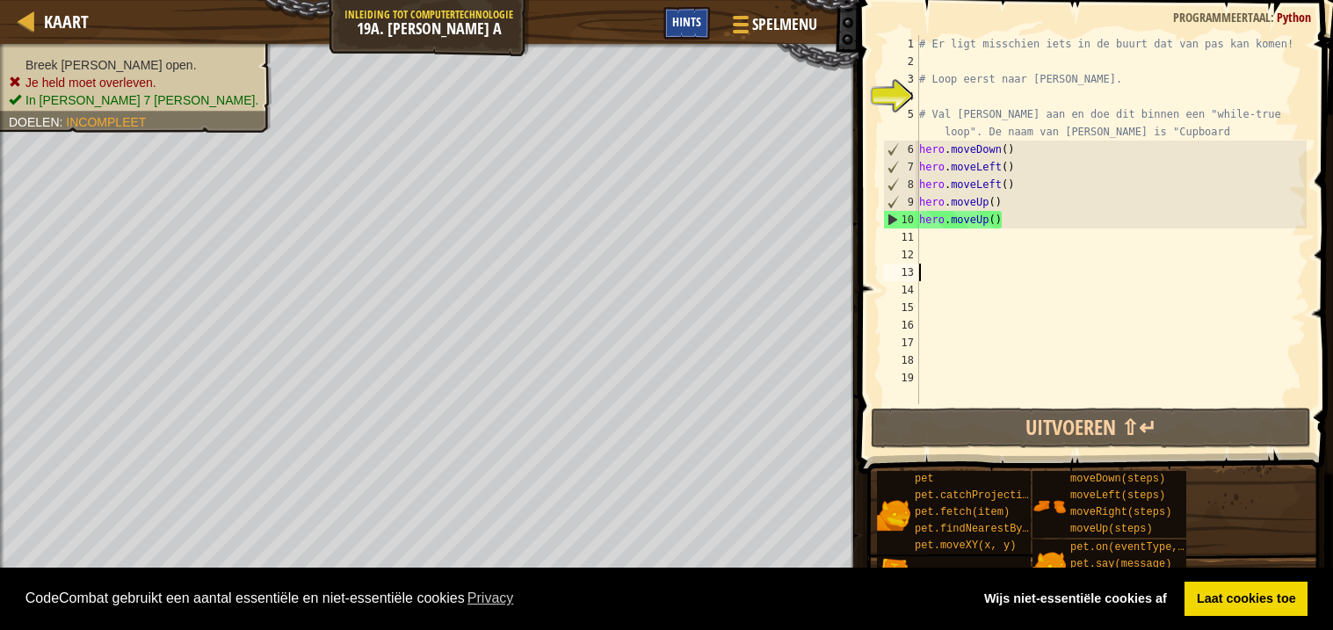
click at [692, 25] on span "Hints" at bounding box center [686, 21] width 29 height 17
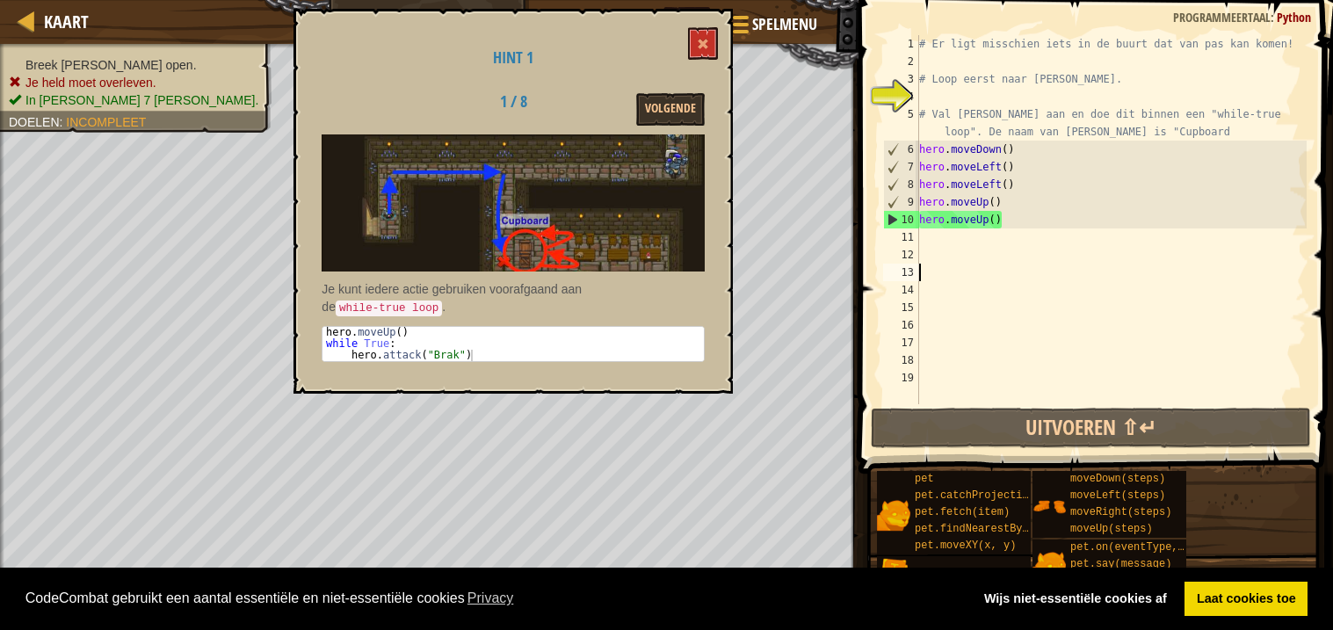
click at [687, 18] on div "Hint 1 1 / 8 [PERSON_NAME] kunt iedere actie gebruiken voorafgaand aan de while…" at bounding box center [512, 201] width 439 height 385
click at [670, 113] on button "Volgende" at bounding box center [670, 109] width 69 height 33
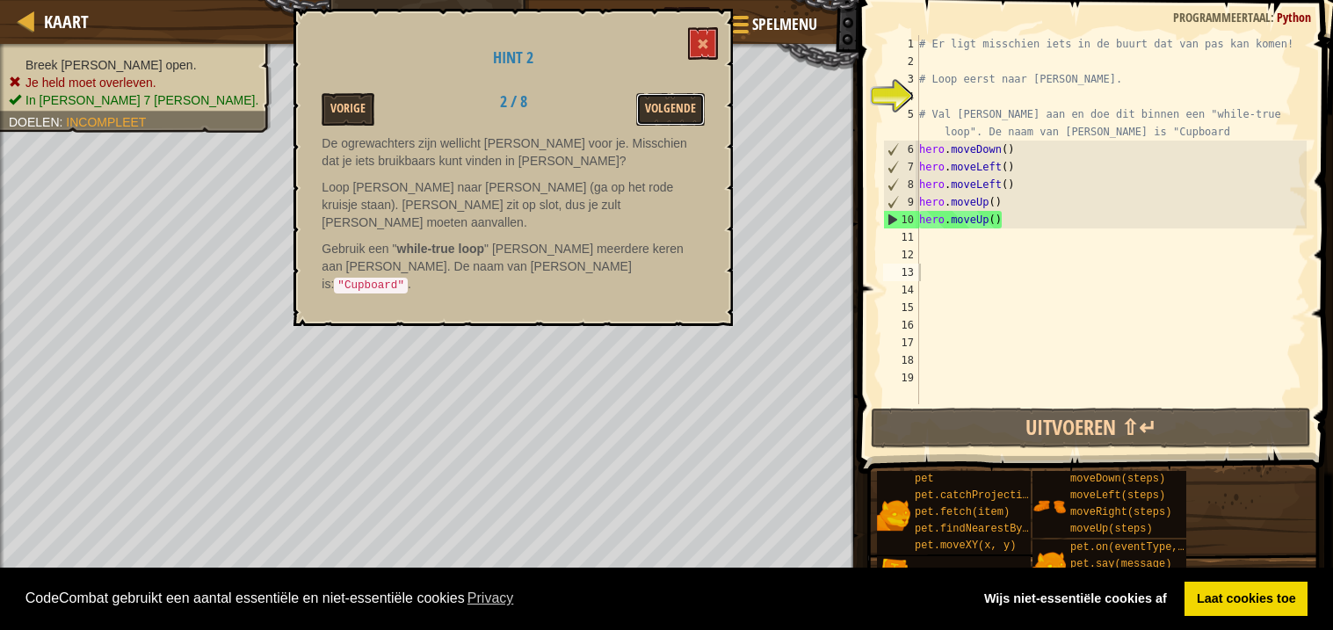
click at [670, 113] on button "Volgende" at bounding box center [670, 109] width 69 height 33
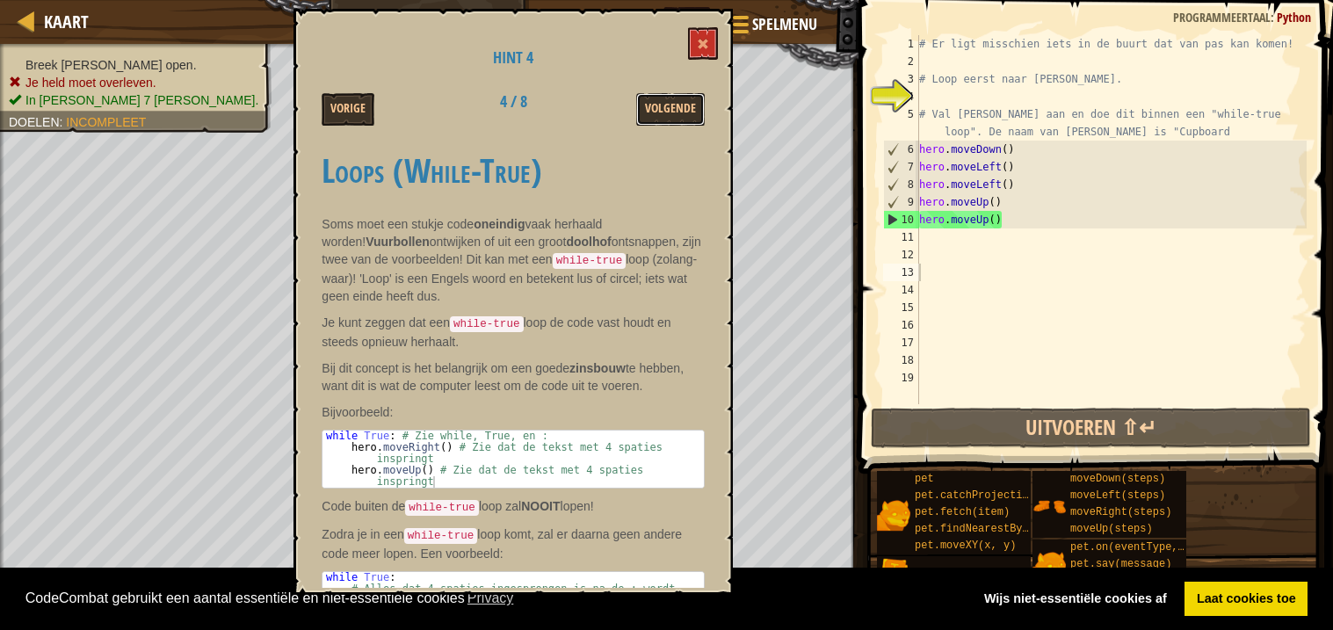
click at [670, 113] on button "Volgende" at bounding box center [670, 109] width 69 height 33
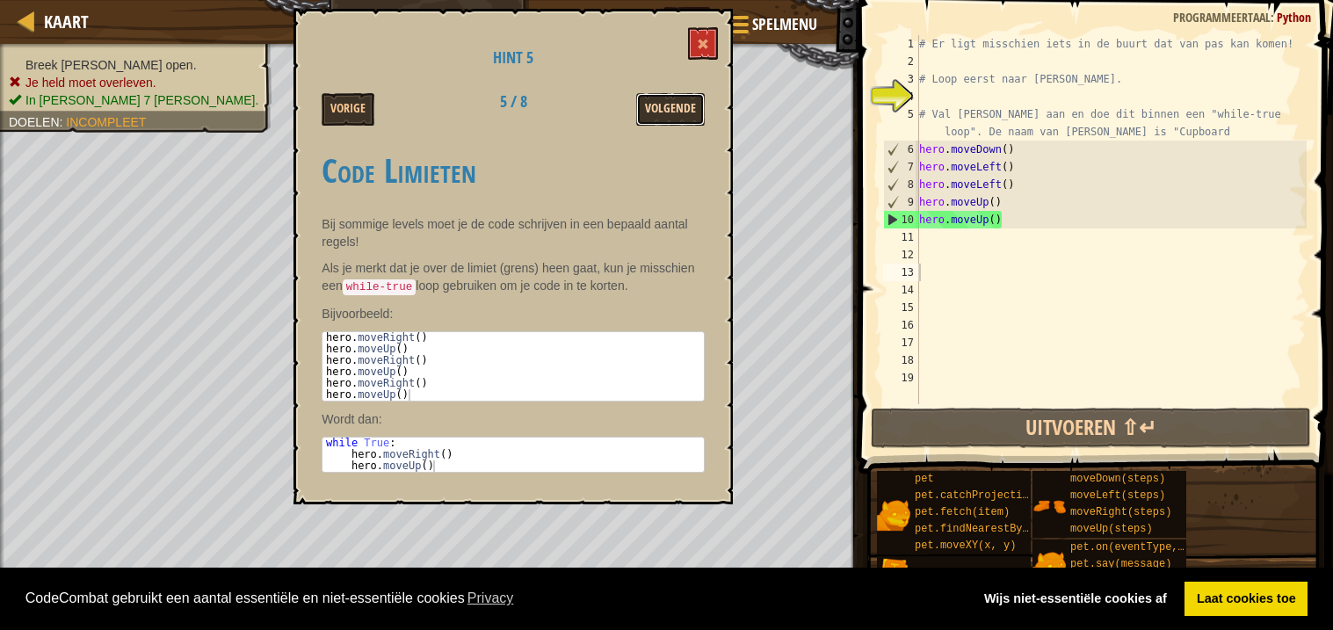
click at [668, 120] on button "Volgende" at bounding box center [670, 109] width 69 height 33
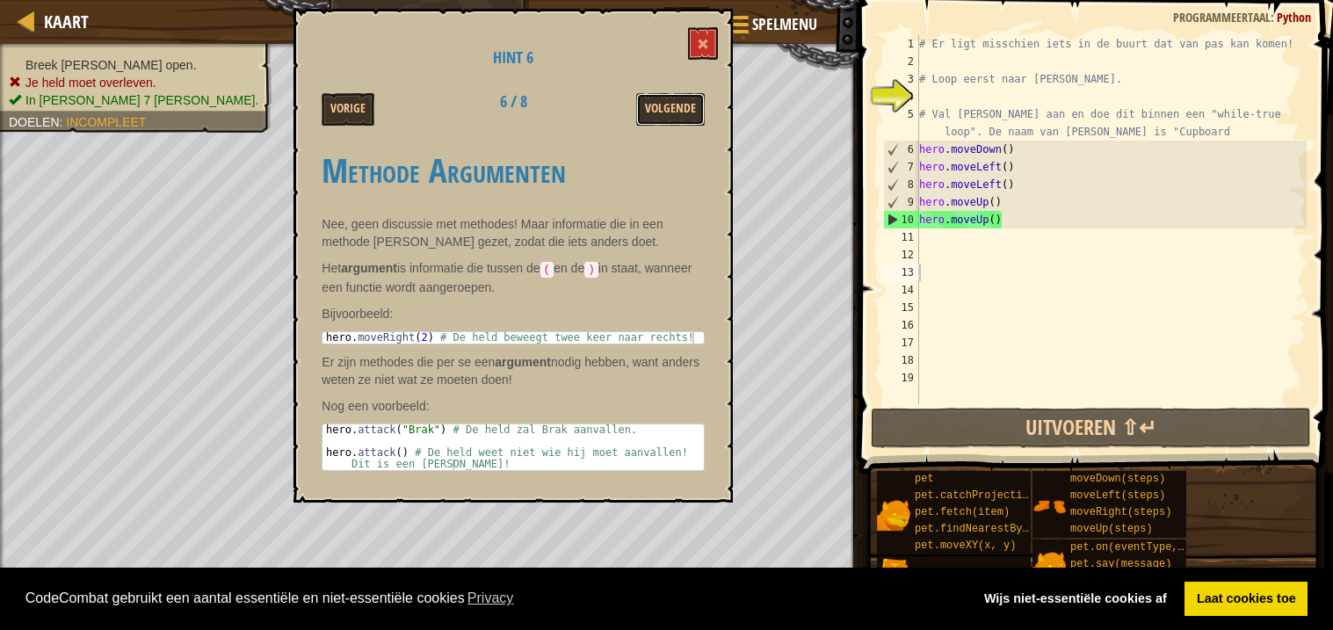
click at [668, 120] on button "Volgende" at bounding box center [670, 109] width 69 height 33
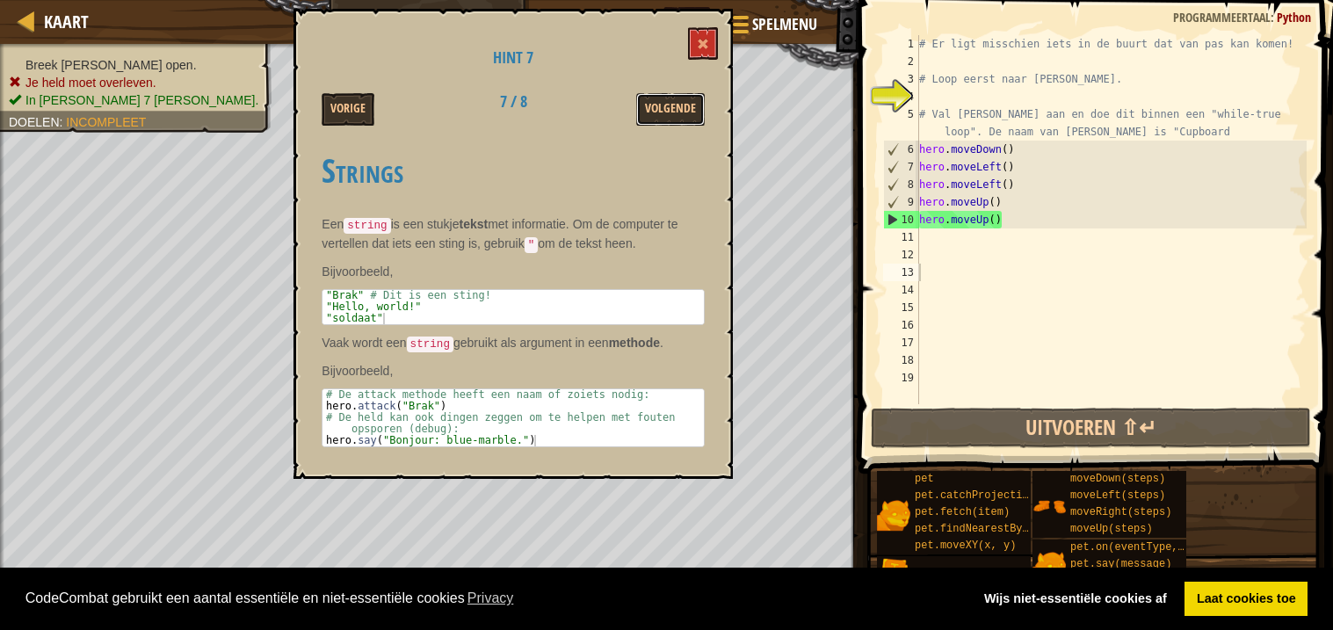
click at [668, 120] on button "Volgende" at bounding box center [670, 109] width 69 height 33
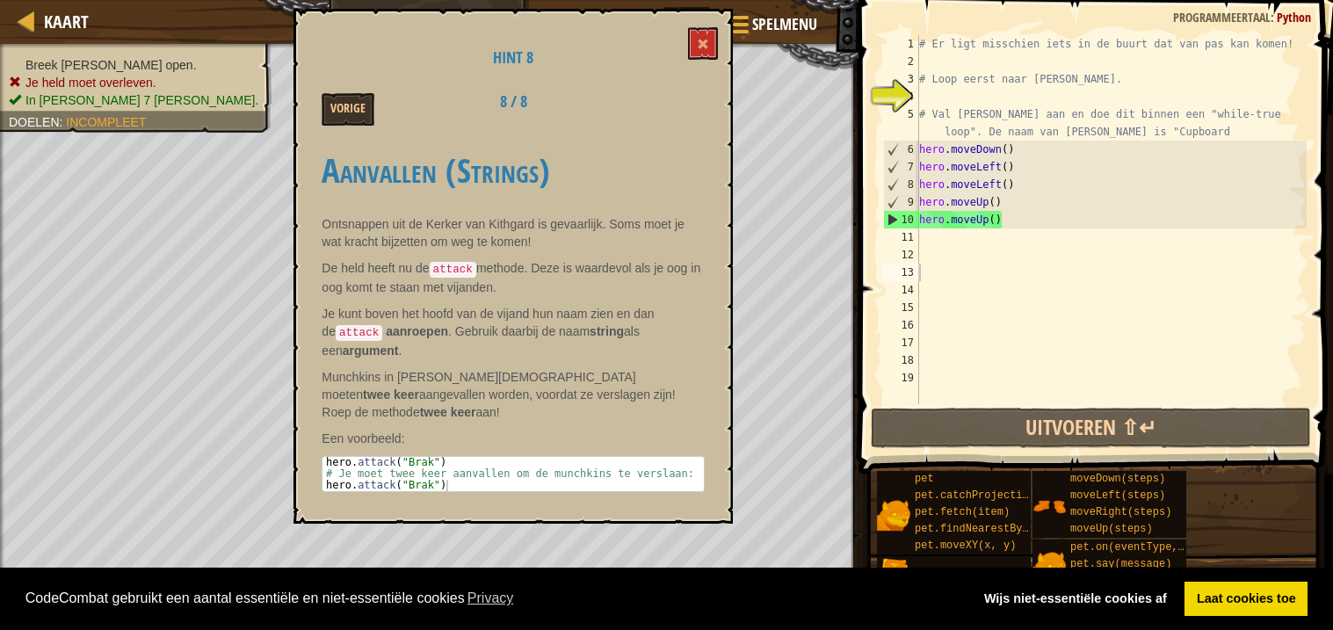
click at [668, 120] on div "Vorige 8 / 8" at bounding box center [512, 109] width 409 height 33
drag, startPoint x: 668, startPoint y: 120, endPoint x: 583, endPoint y: 155, distance: 91.4
click at [583, 155] on div "Hint 8 Vorige 8 / 8 Aanvallen (Strings) Ontsnappen uit [PERSON_NAME] van Kithga…" at bounding box center [512, 266] width 439 height 515
click at [693, 28] on button at bounding box center [703, 43] width 30 height 33
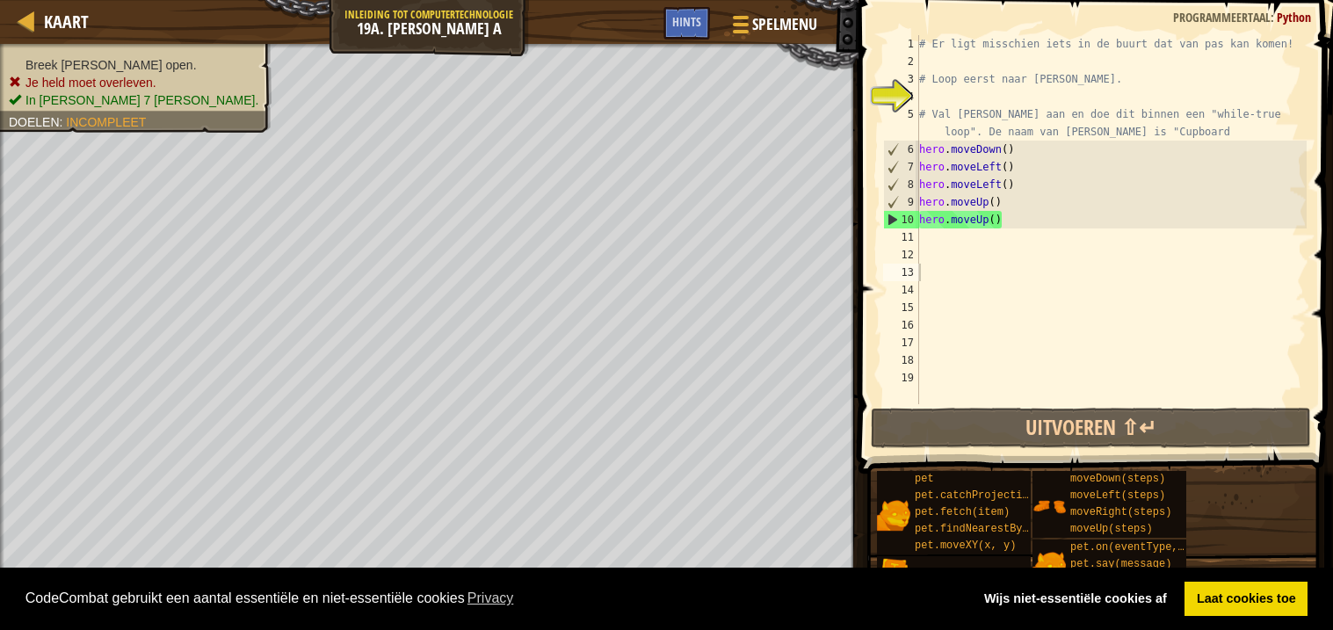
click at [970, 257] on div "# Er ligt misschien iets in de buurt dat van pas kan komen! # Loop eerst naar […" at bounding box center [1110, 237] width 391 height 404
click at [961, 246] on div "# Er ligt misschien iets in de buurt dat van pas kan komen! # Loop eerst naar […" at bounding box center [1110, 237] width 391 height 404
click at [952, 237] on div "# Er ligt misschien iets in de buurt dat van pas kan komen! # Loop eerst naar […" at bounding box center [1110, 237] width 391 height 404
click at [689, 24] on span "Hints" at bounding box center [686, 21] width 29 height 17
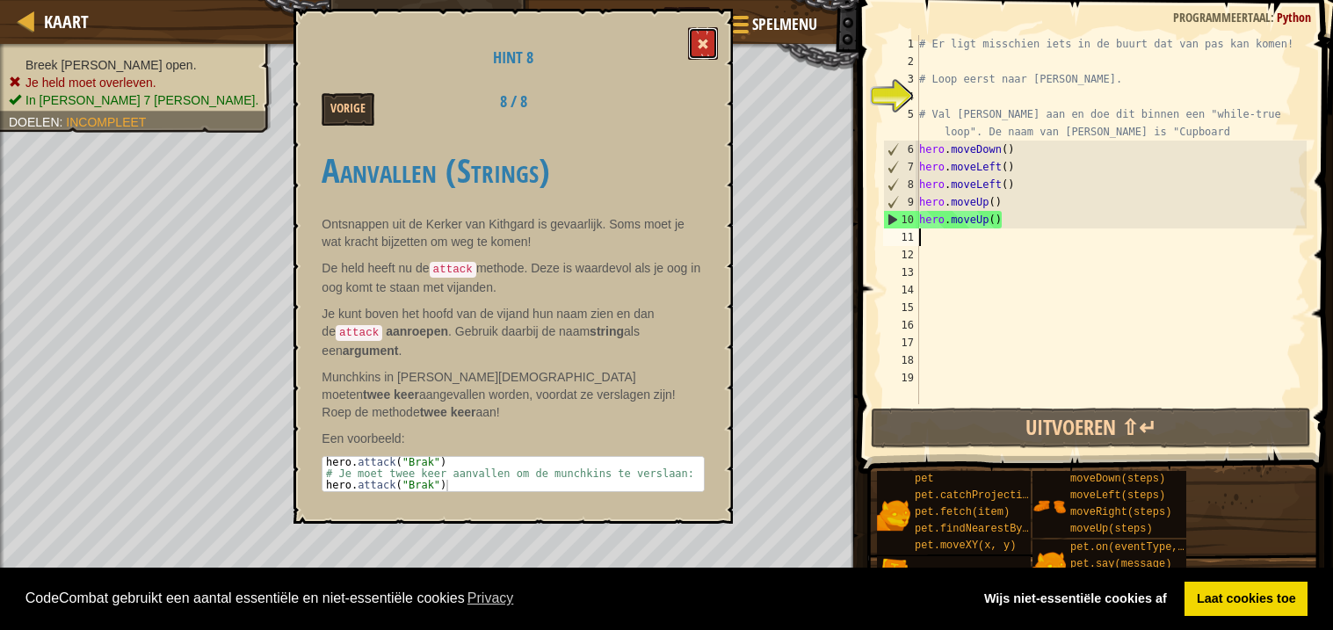
click at [708, 51] on button at bounding box center [703, 43] width 30 height 33
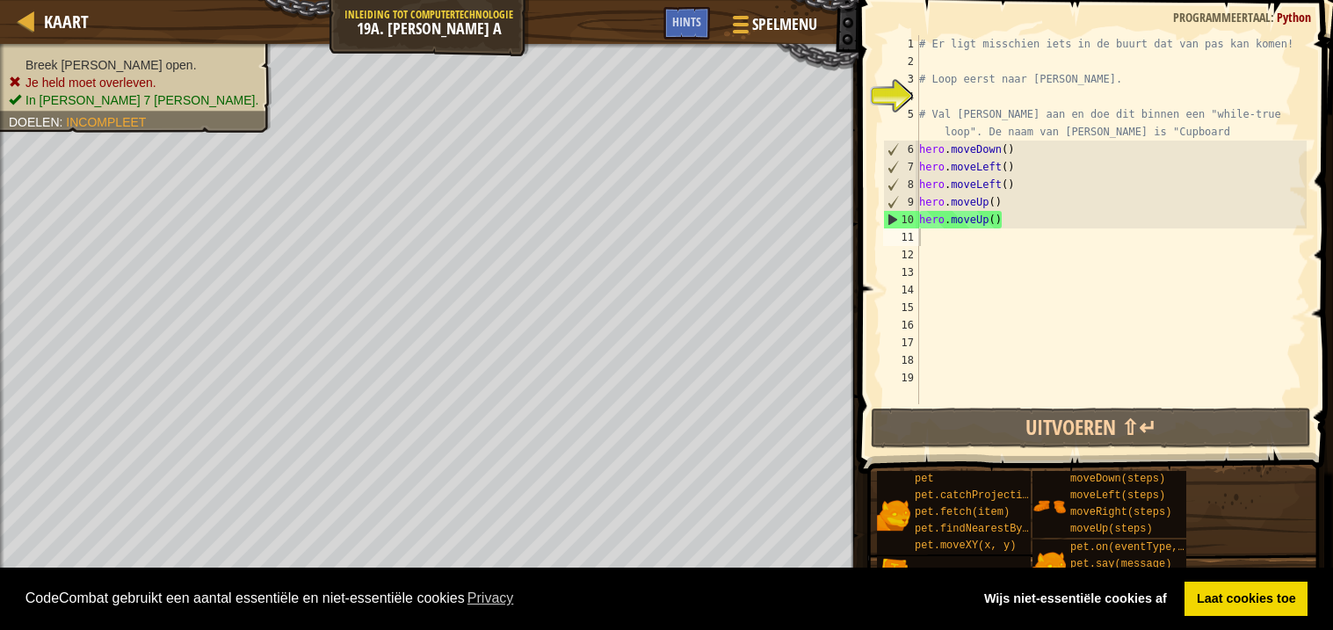
click at [977, 255] on div "# Er ligt misschien iets in de buurt dat van pas kan komen! # Loop eerst naar […" at bounding box center [1110, 237] width 391 height 404
click at [971, 246] on div "# Er ligt misschien iets in de buurt dat van pas kan komen! # Loop eerst naar […" at bounding box center [1110, 237] width 391 height 404
click at [967, 229] on div "# Er ligt misschien iets in de buurt dat van pas kan komen! # Loop eerst naar […" at bounding box center [1110, 237] width 391 height 404
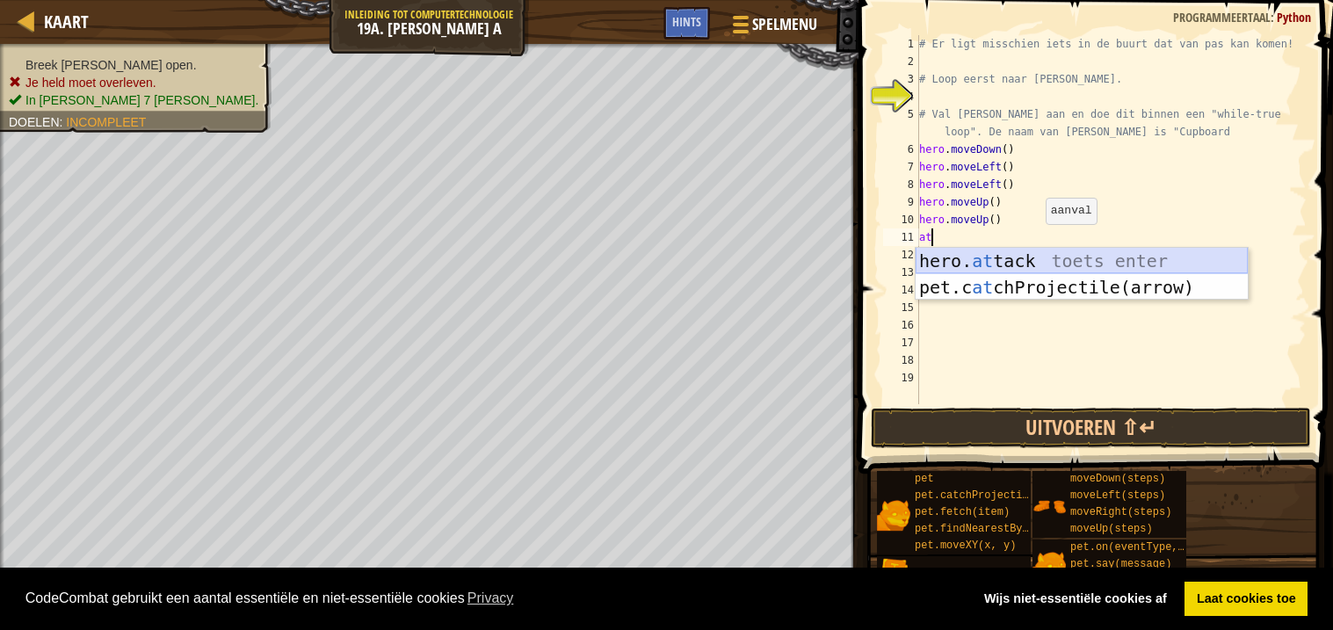
click at [1029, 264] on div "hero. at tack toets enter pet.c at chProjectile(arrow) toets enter" at bounding box center [1081, 300] width 332 height 105
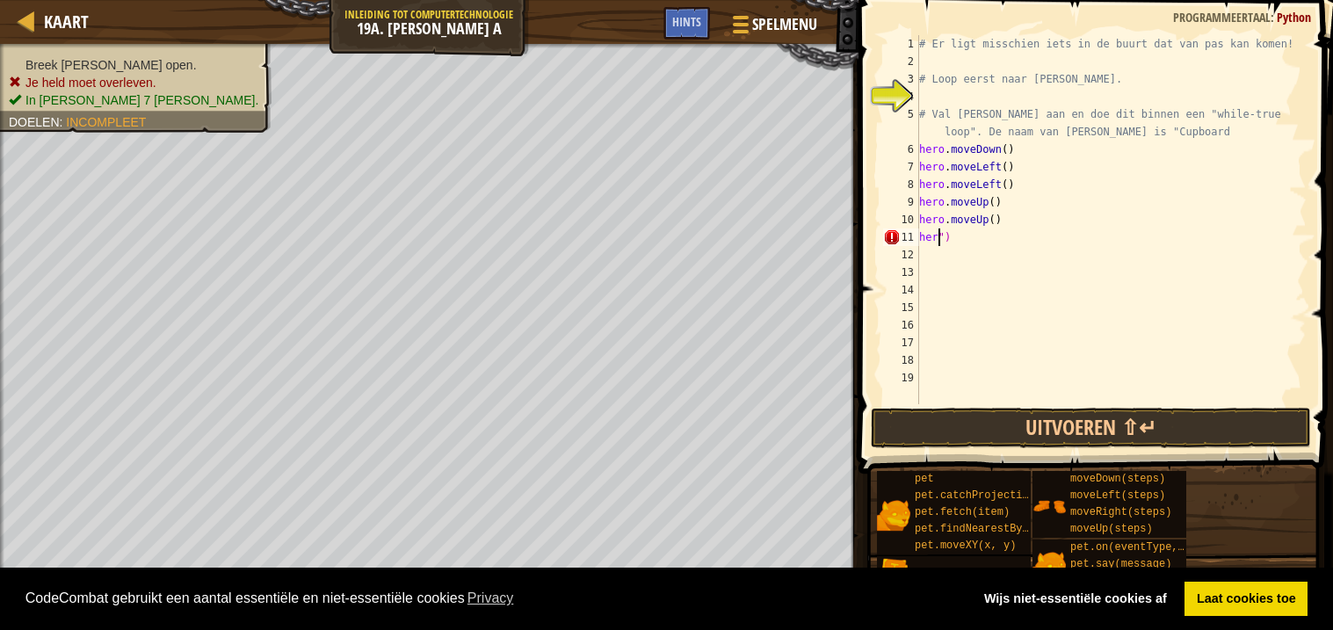
scroll to position [7, 1]
type textarea "")"
click at [1049, 251] on div "# Er ligt misschien iets in de buurt dat van pas kan komen! # Loop eerst naar […" at bounding box center [1110, 237] width 391 height 404
click at [951, 223] on div "# Er ligt misschien iets in de buurt dat van pas kan komen! # Loop eerst naar […" at bounding box center [1110, 237] width 391 height 404
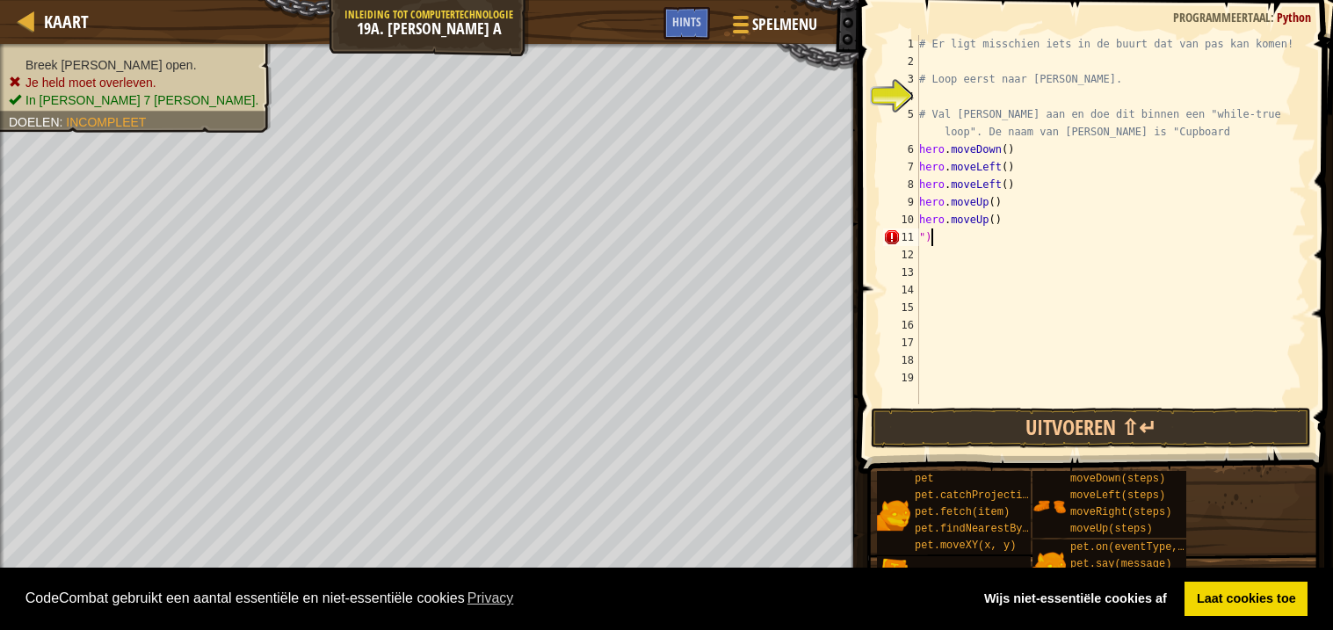
click at [943, 230] on div "# Er ligt misschien iets in de buurt dat van pas kan komen! # Loop eerst naar […" at bounding box center [1110, 237] width 391 height 404
type textarea """
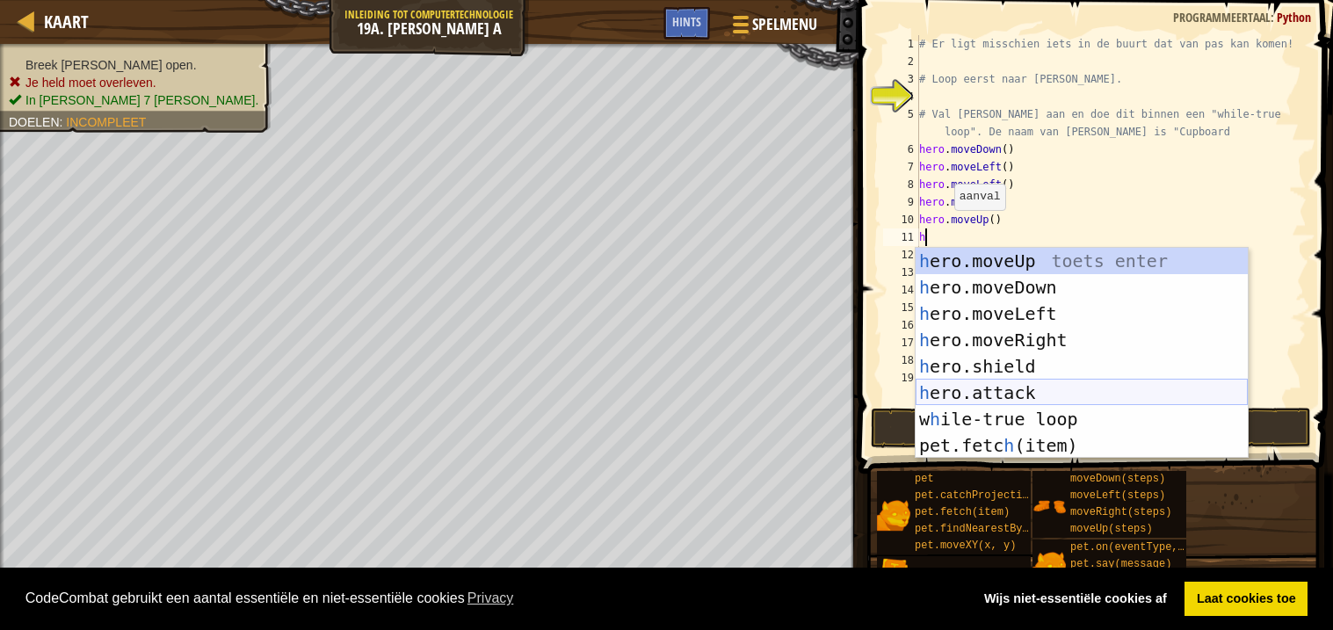
click at [976, 387] on div "h ero.moveUp toets enter h ero.moveDown toets enter h ero.moveLeft toets enter …" at bounding box center [1081, 380] width 332 height 264
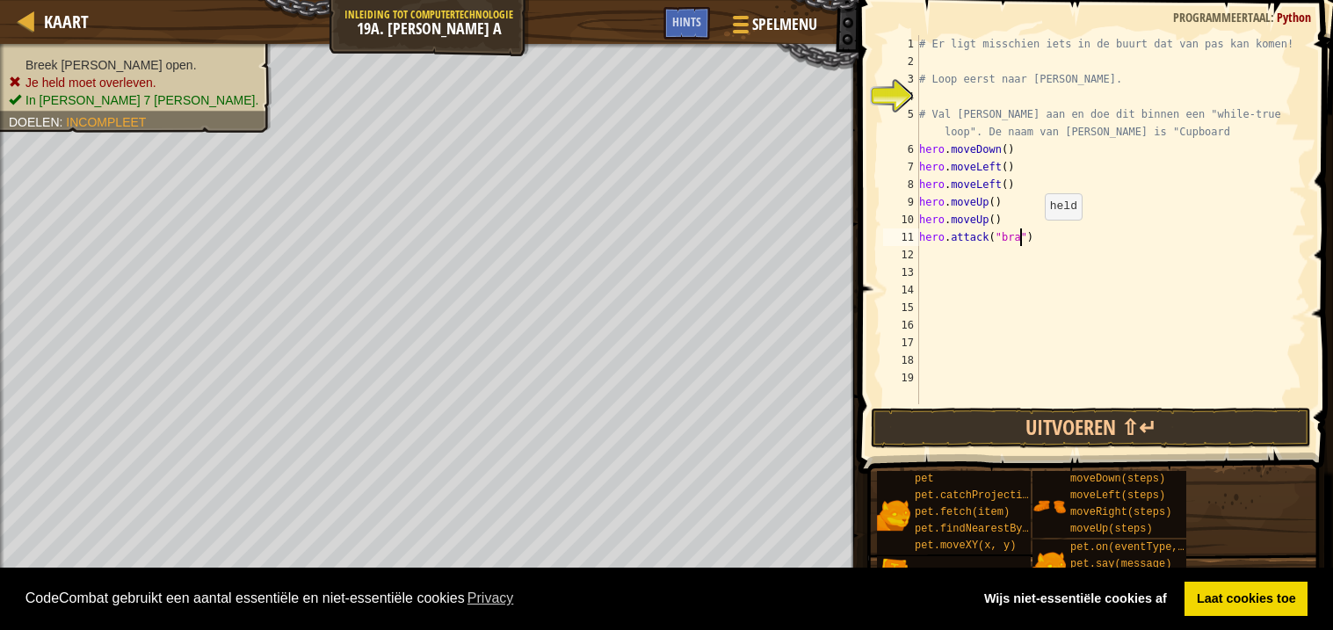
type textarea "hero.attack("brak")"
click at [1128, 414] on button "Uitvoeren ⇧↵" at bounding box center [1091, 428] width 440 height 40
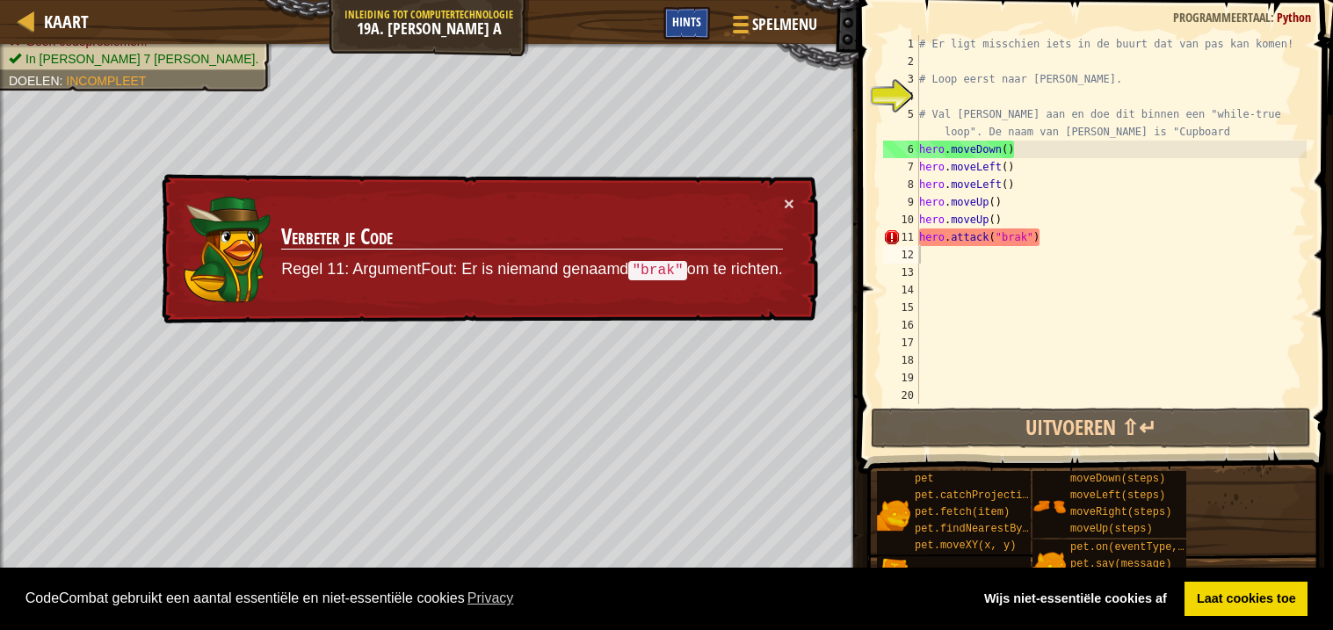
click at [686, 19] on span "Hints" at bounding box center [686, 21] width 29 height 17
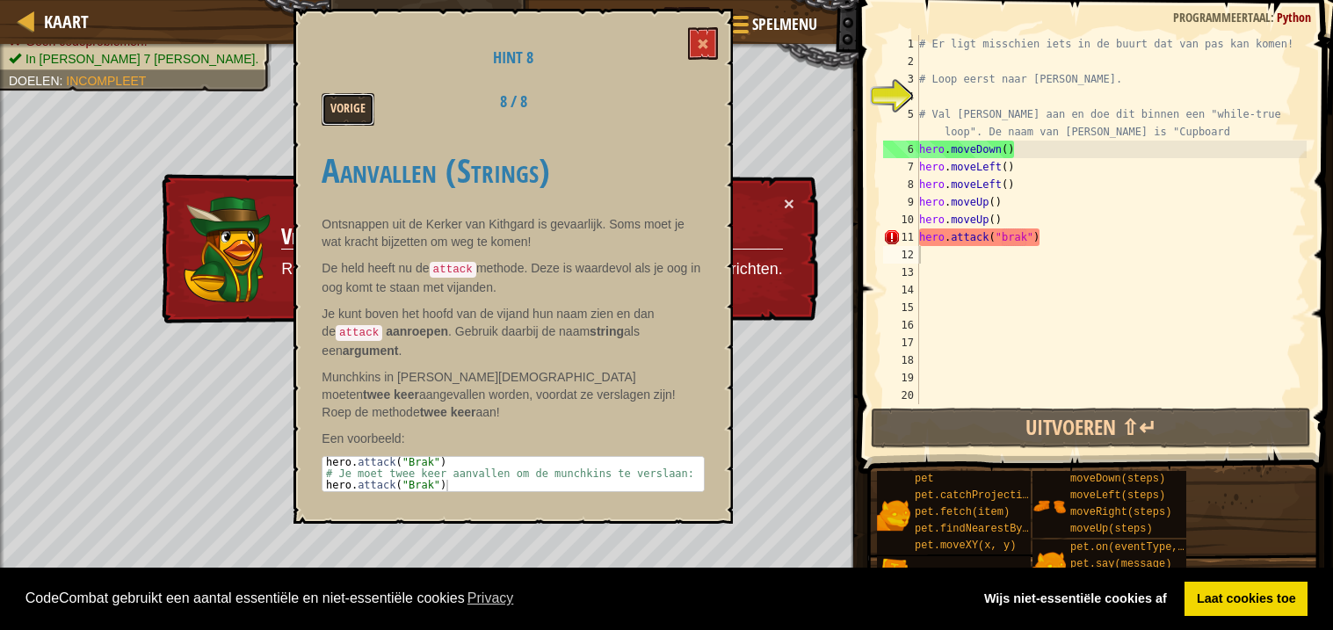
click at [330, 105] on button "Vorige" at bounding box center [348, 109] width 53 height 33
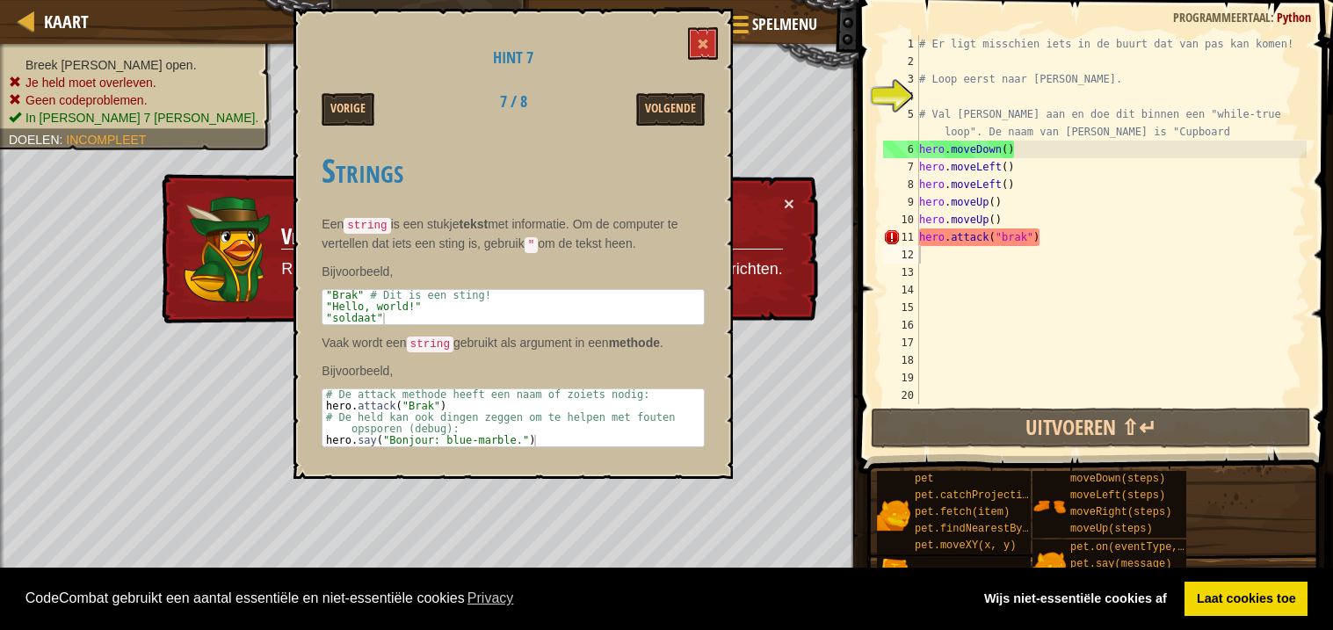
click at [722, 35] on div "Hint 7 Vorige 7 / 8 Volgende Strings Een string is een stukje tekst met informa…" at bounding box center [512, 244] width 439 height 470
click at [718, 47] on button at bounding box center [703, 43] width 30 height 33
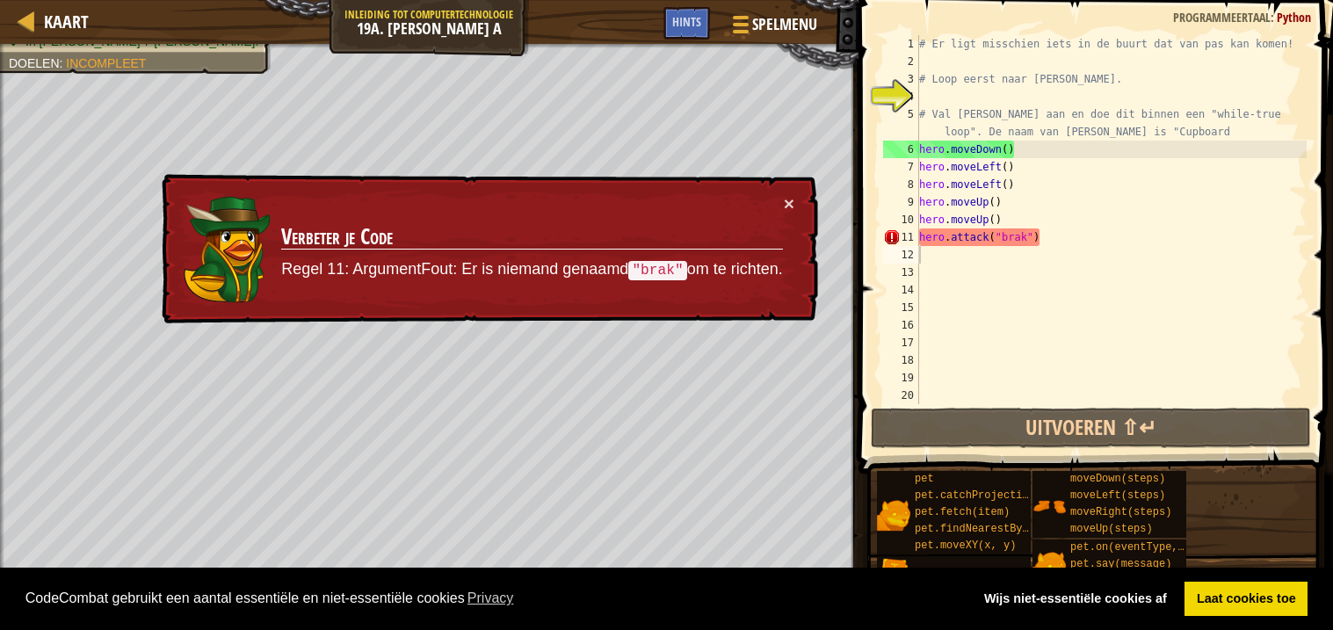
select select "nl-[GEOGRAPHIC_DATA]"
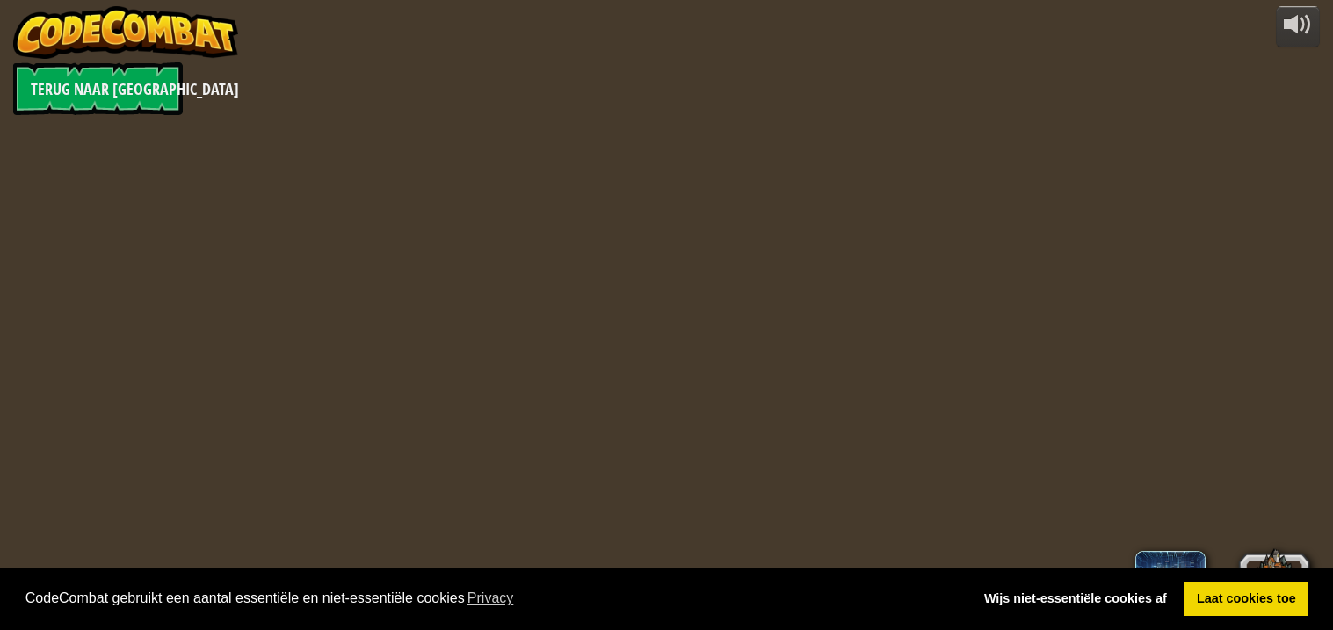
select select "nl-[GEOGRAPHIC_DATA]"
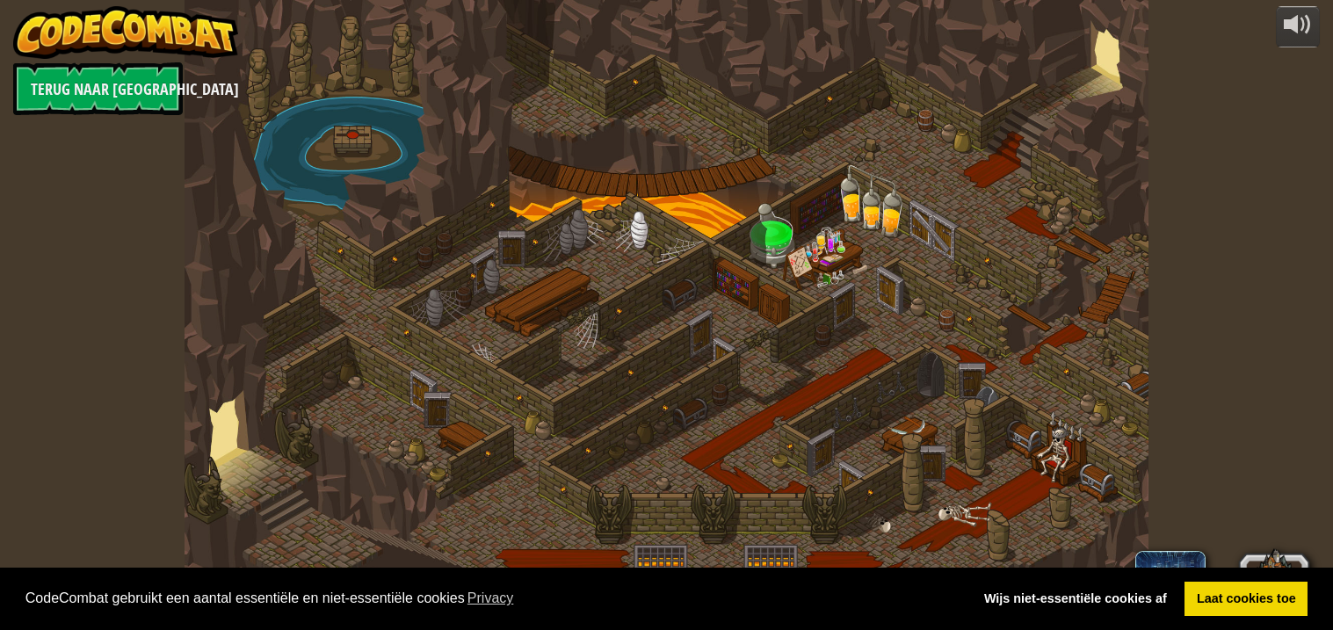
select select "nl-[GEOGRAPHIC_DATA]"
click at [41, 82] on link "Terug naar [GEOGRAPHIC_DATA]" at bounding box center [98, 88] width 170 height 53
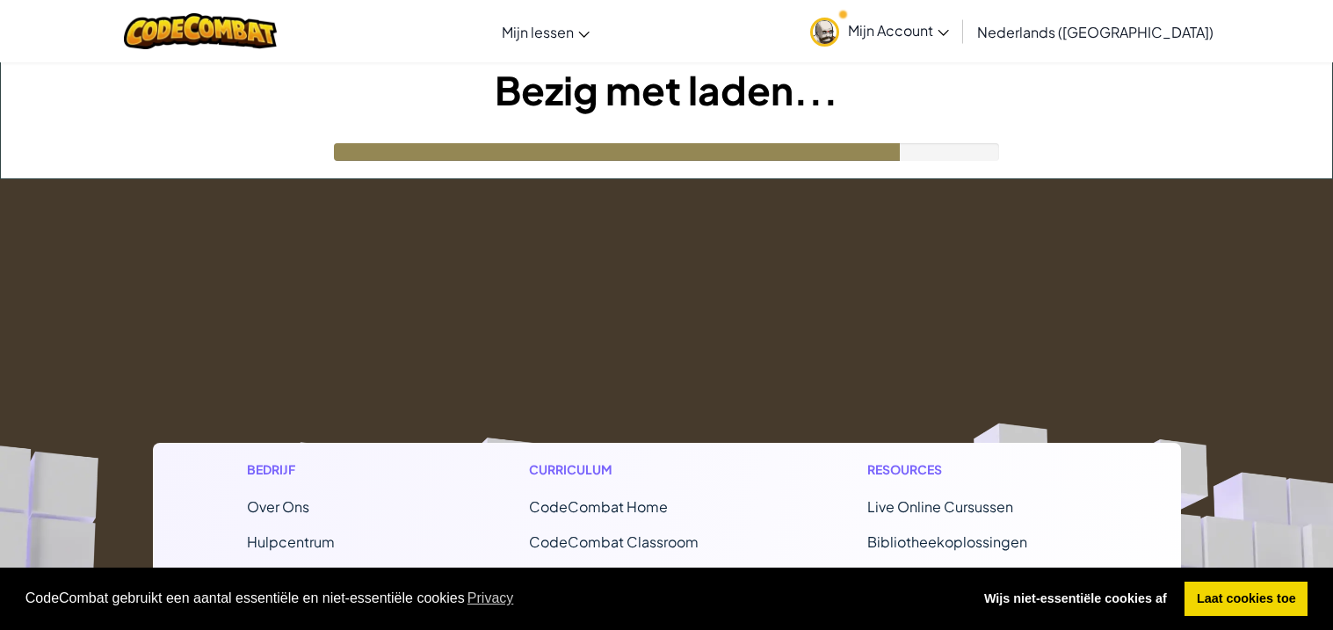
click at [913, 45] on link "Mijn Account" at bounding box center [879, 31] width 156 height 55
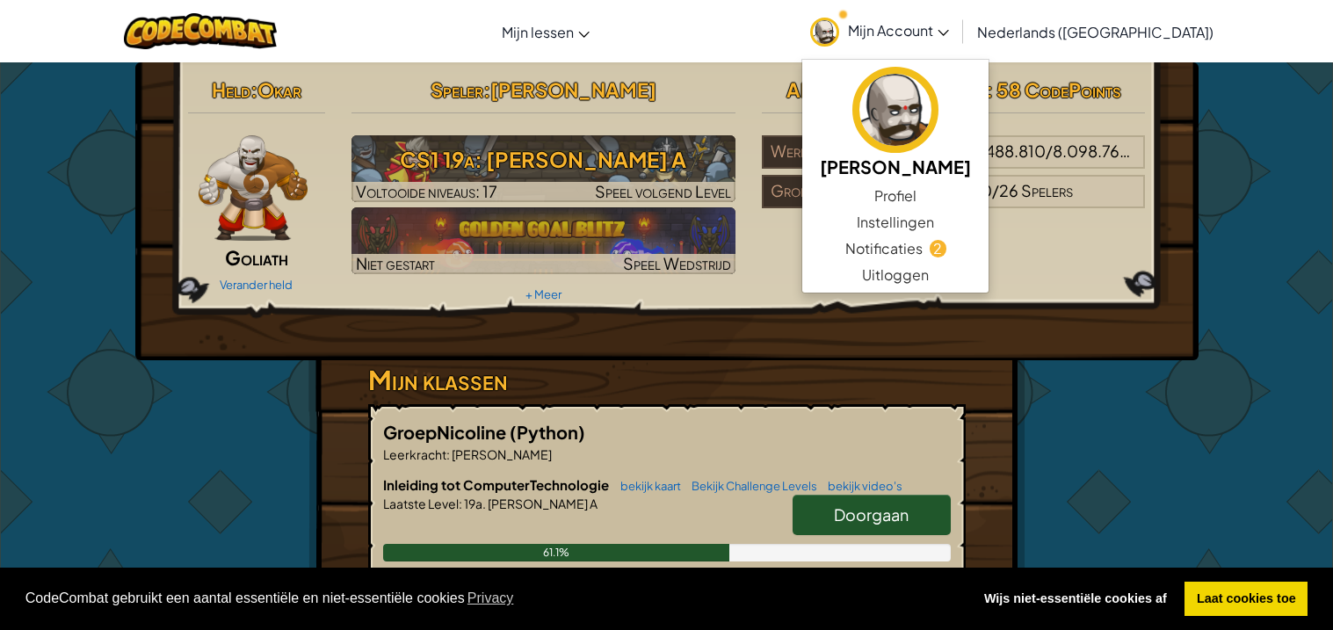
click at [945, 28] on span "Mijn Account" at bounding box center [898, 30] width 101 height 18
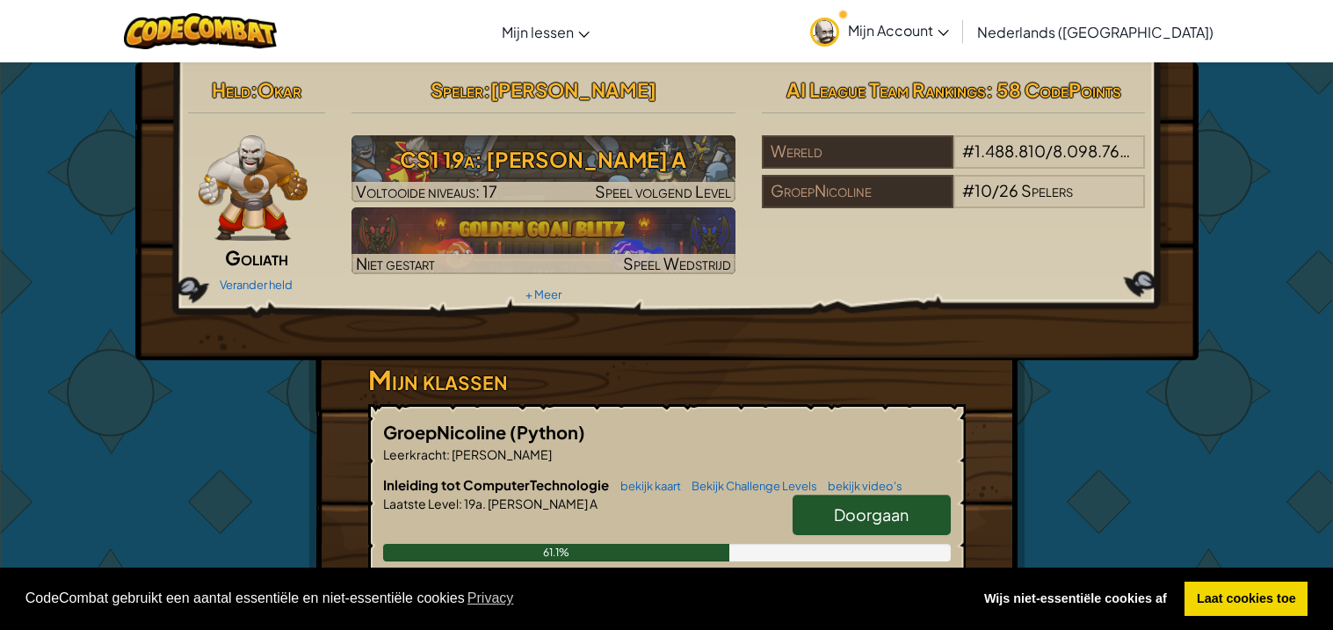
click at [483, 110] on div "Speler : [PERSON_NAME] CS1 19a: [PERSON_NAME] A Voltooide niveaus: 17 Speel vol…" at bounding box center [543, 189] width 410 height 236
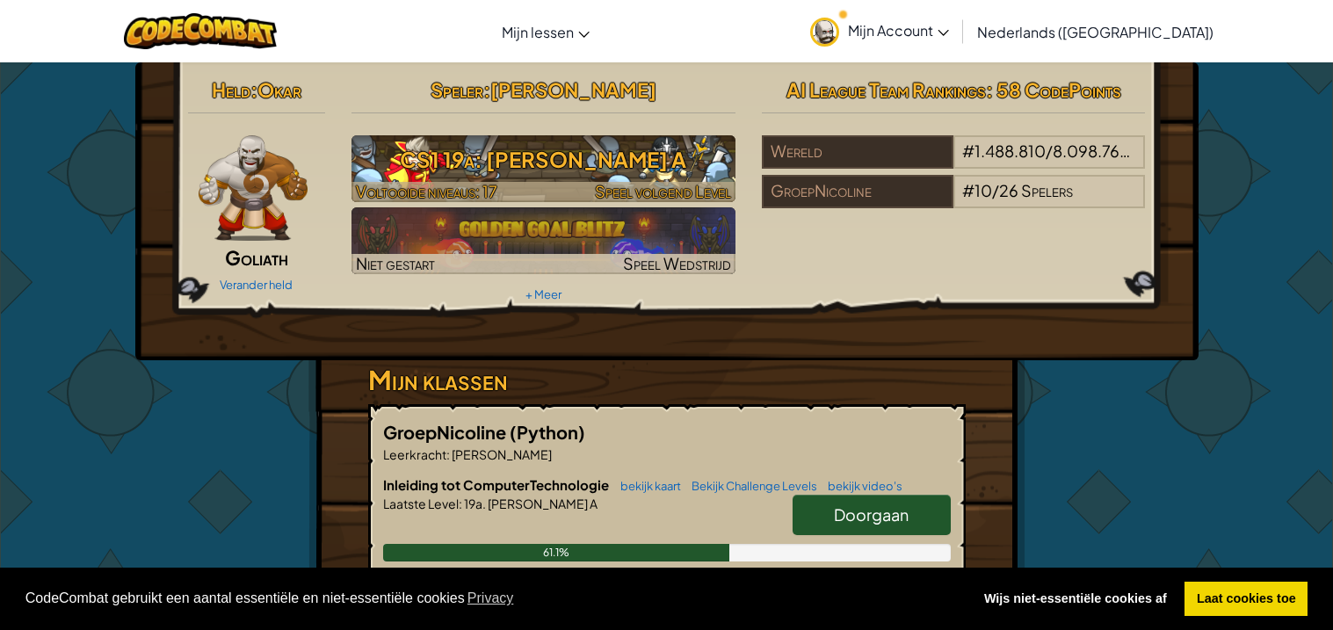
click at [525, 156] on h3 "CS1 19a: [PERSON_NAME] A" at bounding box center [543, 160] width 384 height 40
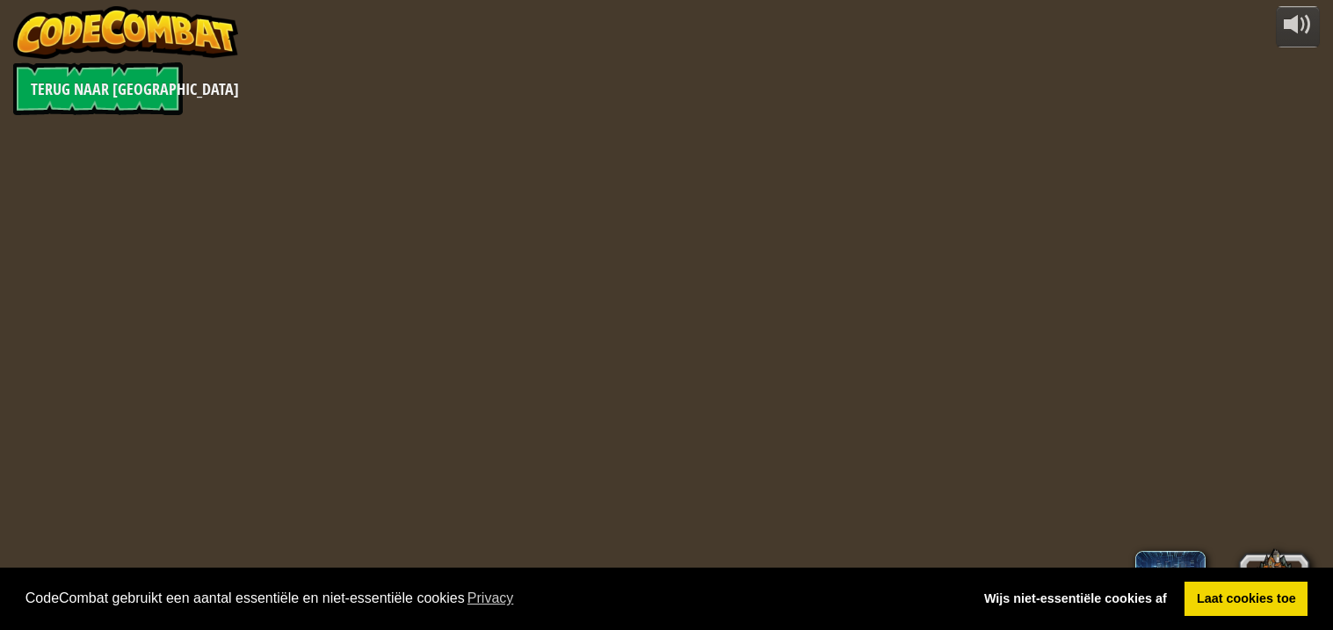
select select "nl-[GEOGRAPHIC_DATA]"
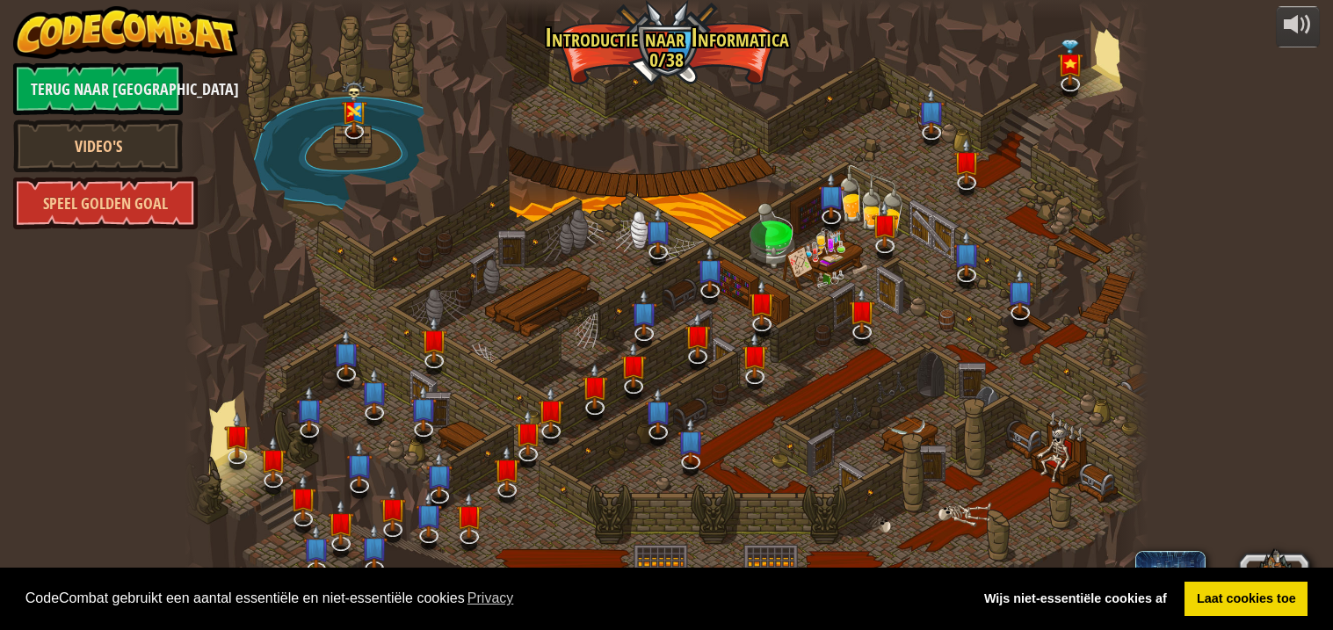
select select "nl-[GEOGRAPHIC_DATA]"
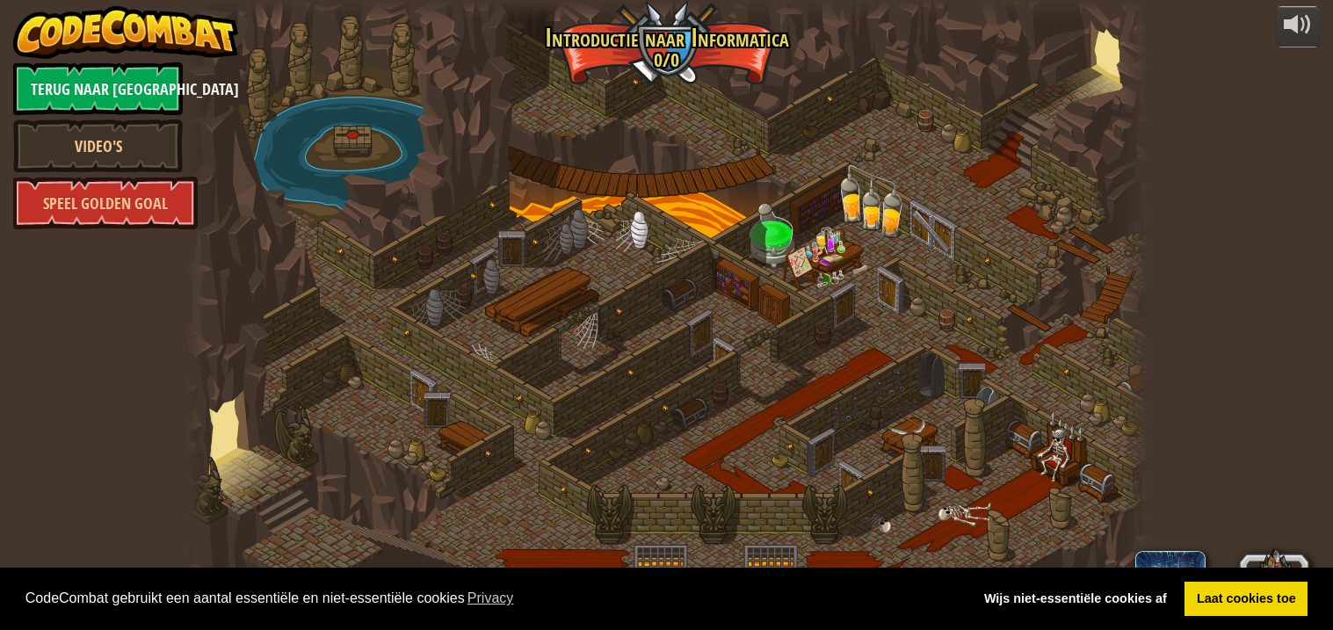
select select "nl-[GEOGRAPHIC_DATA]"
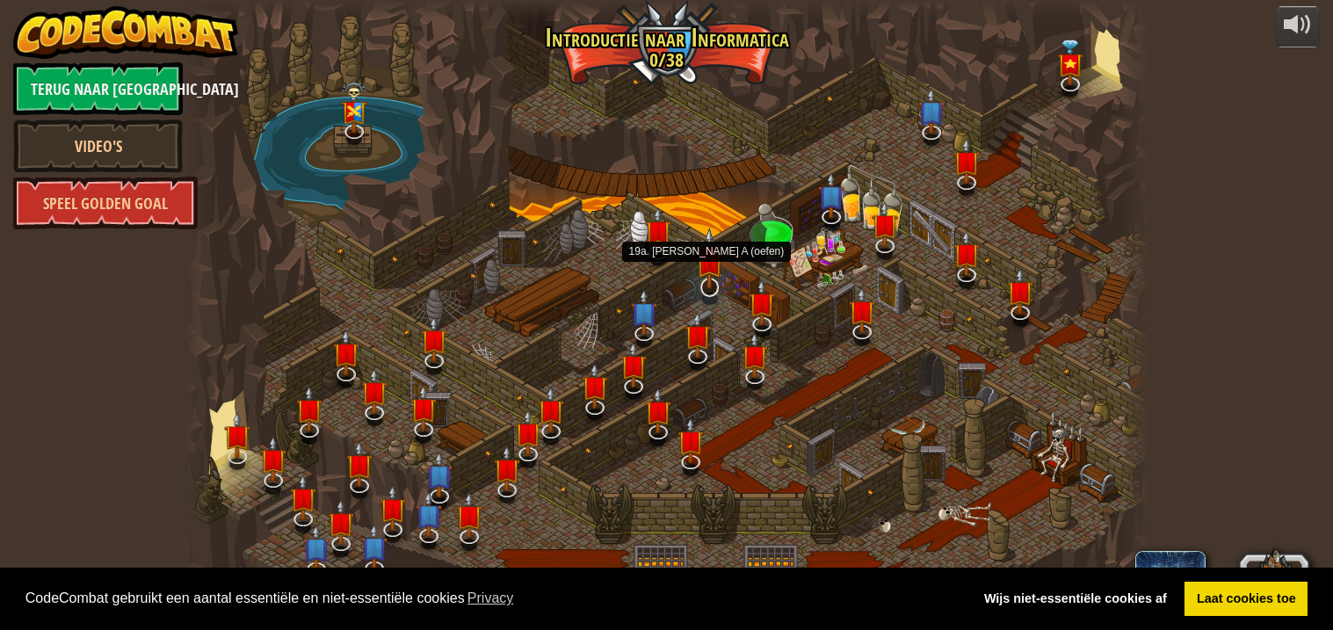
select select "nl-[GEOGRAPHIC_DATA]"
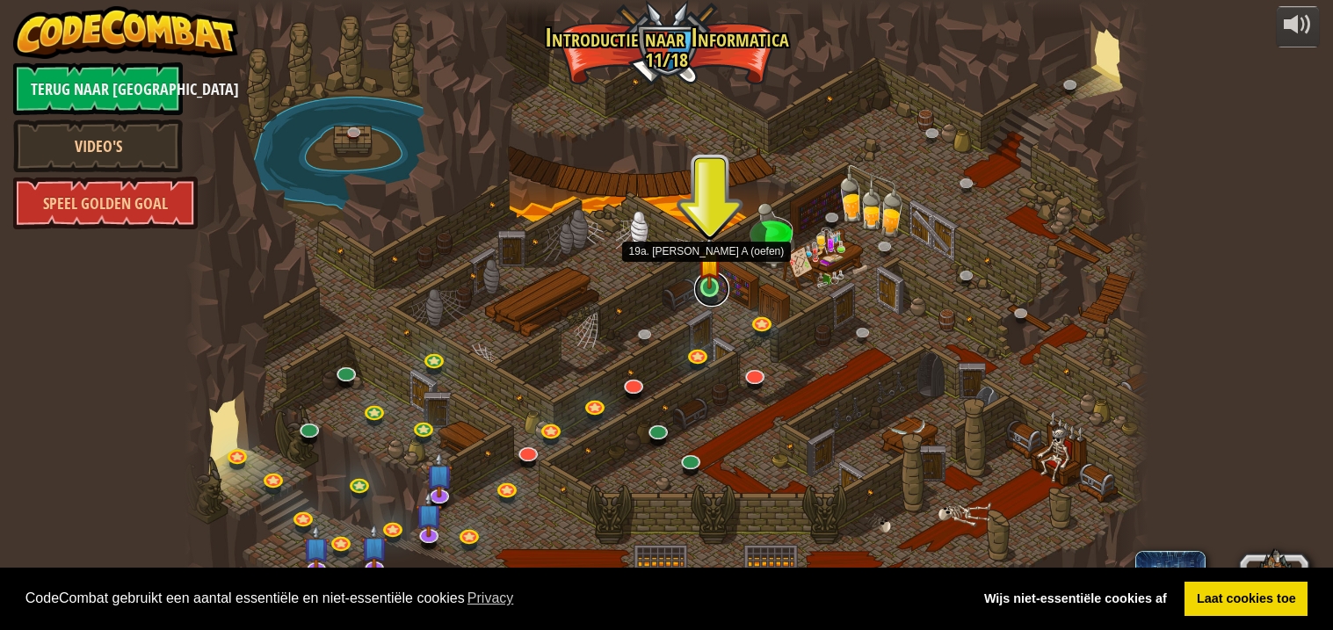
click at [711, 291] on link at bounding box center [711, 288] width 35 height 35
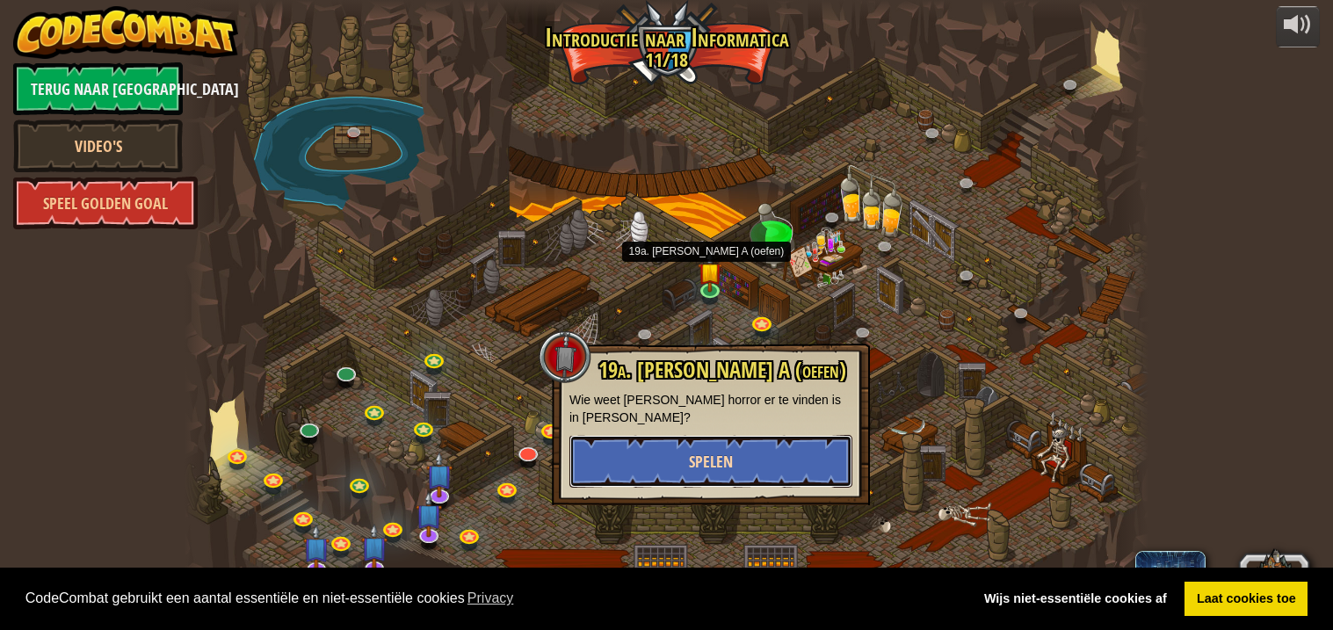
click at [722, 474] on button "Spelen" at bounding box center [710, 461] width 283 height 53
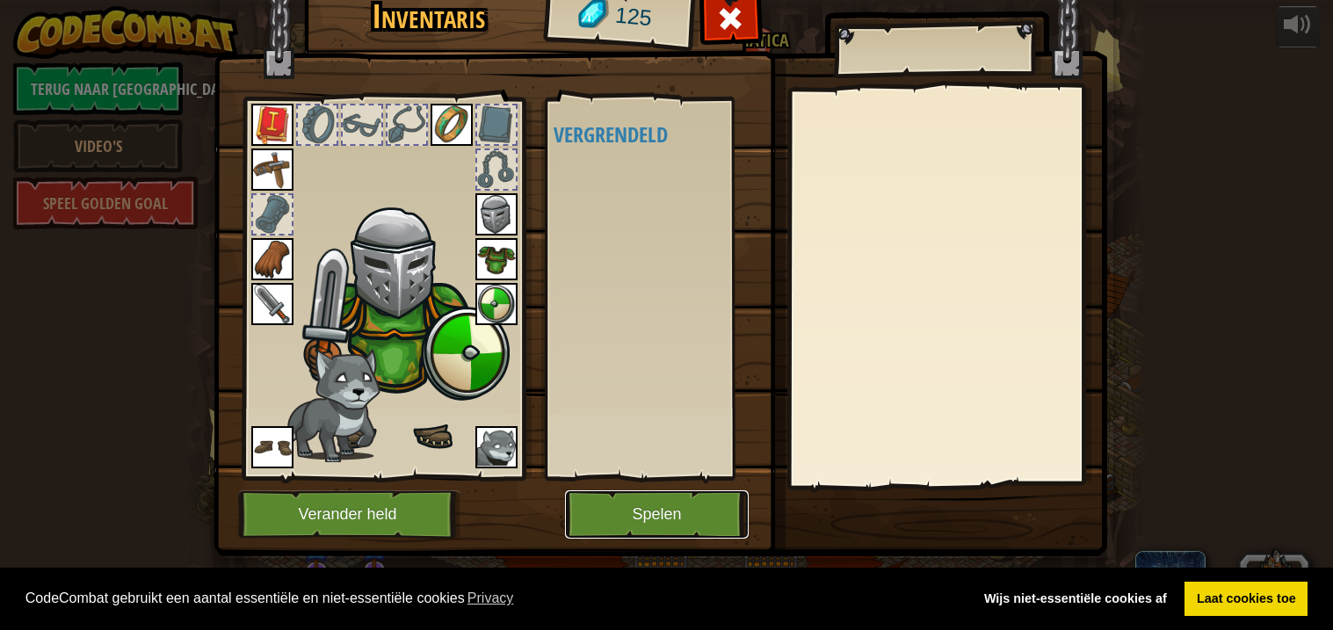
click at [697, 520] on button "Spelen" at bounding box center [657, 514] width 184 height 48
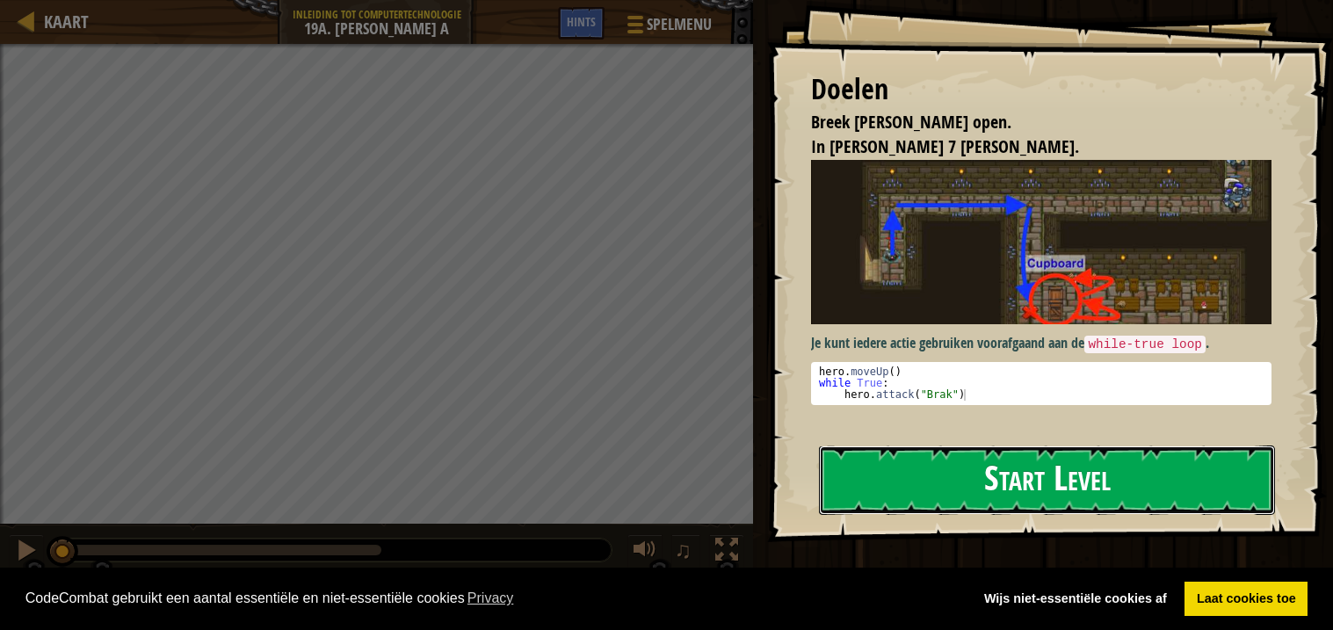
click at [1016, 474] on button "Start Level" at bounding box center [1047, 479] width 456 height 69
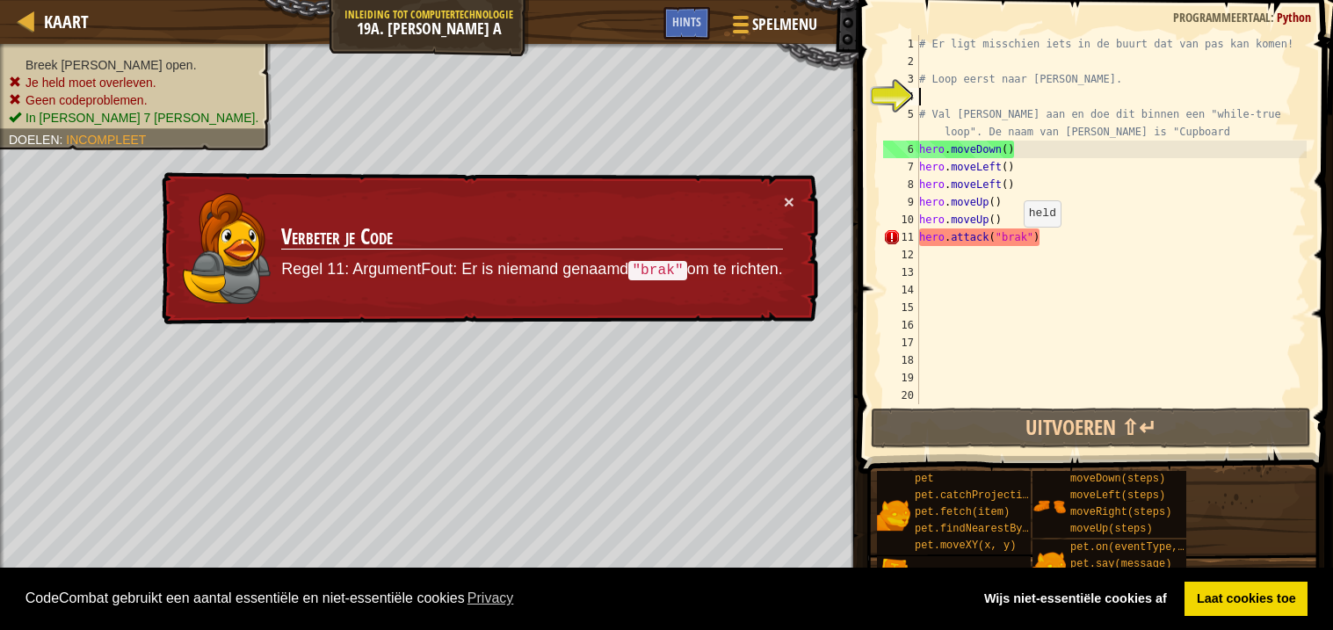
click at [1016, 243] on div "# Er ligt misschien iets in de buurt dat van pas kan komen! # Loop eerst naar […" at bounding box center [1110, 237] width 391 height 404
click at [1021, 244] on div "# Er ligt misschien iets in de buurt dat van pas kan komen! # Loop eerst naar […" at bounding box center [1110, 237] width 391 height 404
click at [1024, 243] on div "# Er ligt misschien iets in de buurt dat van pas kan komen! # Loop eerst naar […" at bounding box center [1110, 237] width 391 height 404
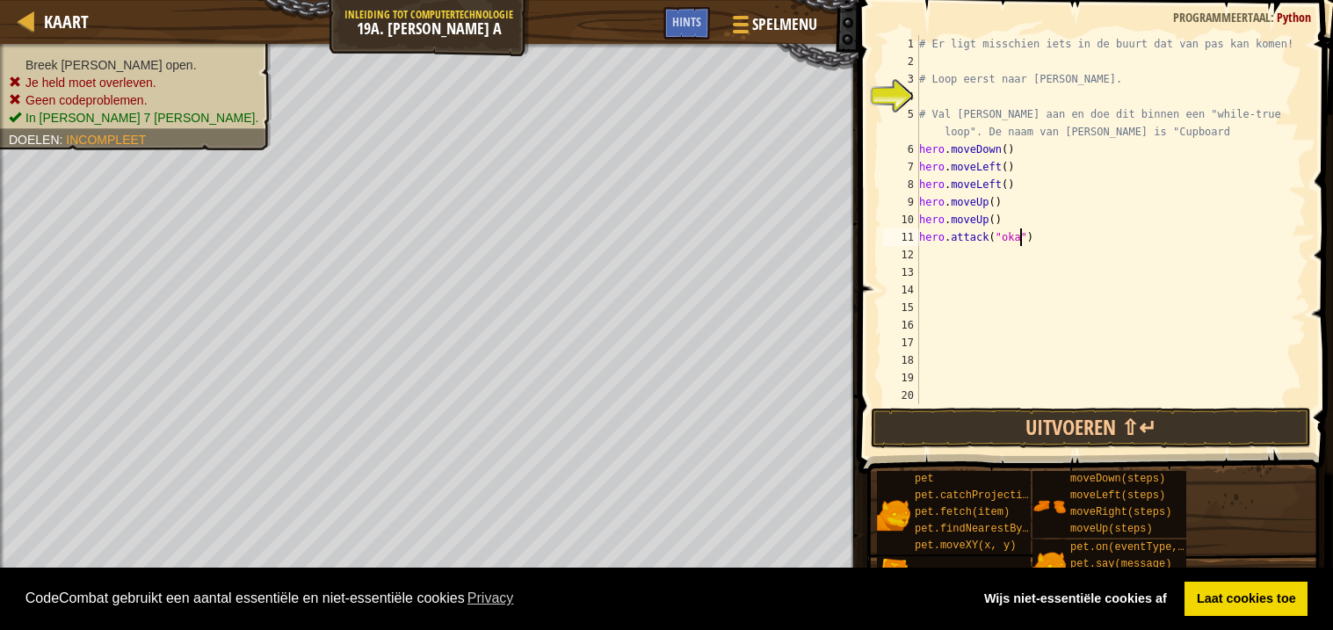
type textarea "hero.attack("okar")"
click at [1189, 413] on button "Uitvoeren ⇧↵" at bounding box center [1091, 428] width 440 height 40
click at [1189, 413] on button "Afspelen" at bounding box center [1091, 428] width 440 height 40
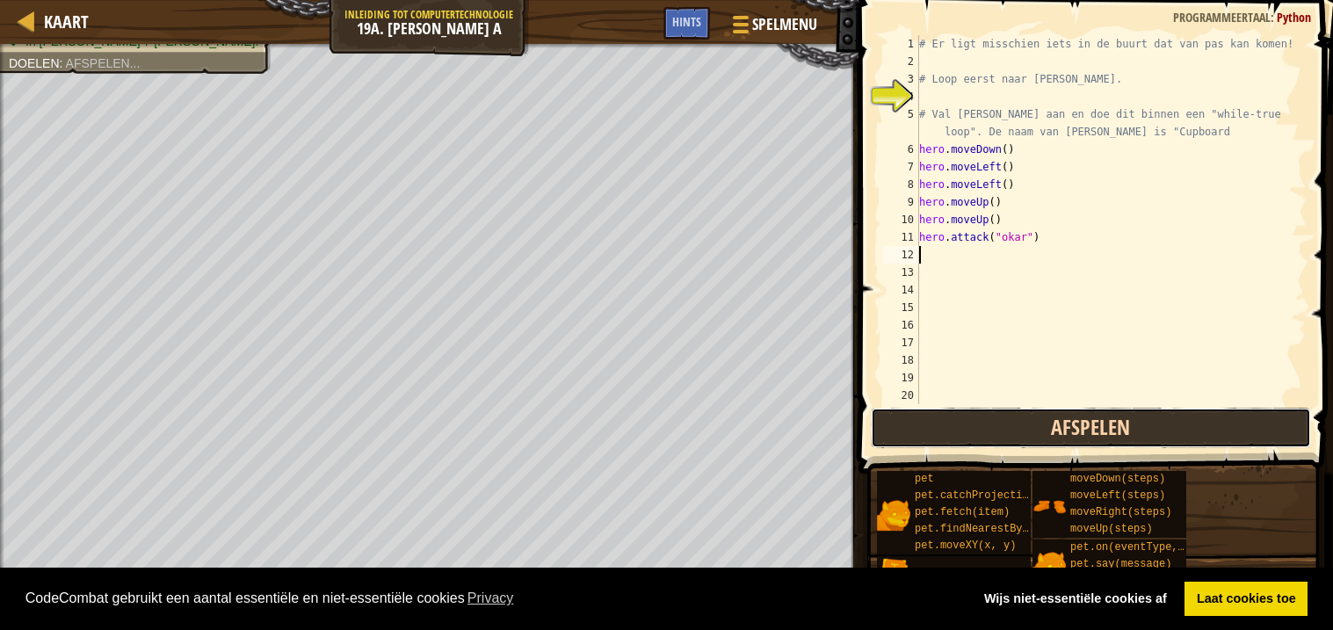
click at [1189, 413] on button "Afspelen" at bounding box center [1091, 428] width 440 height 40
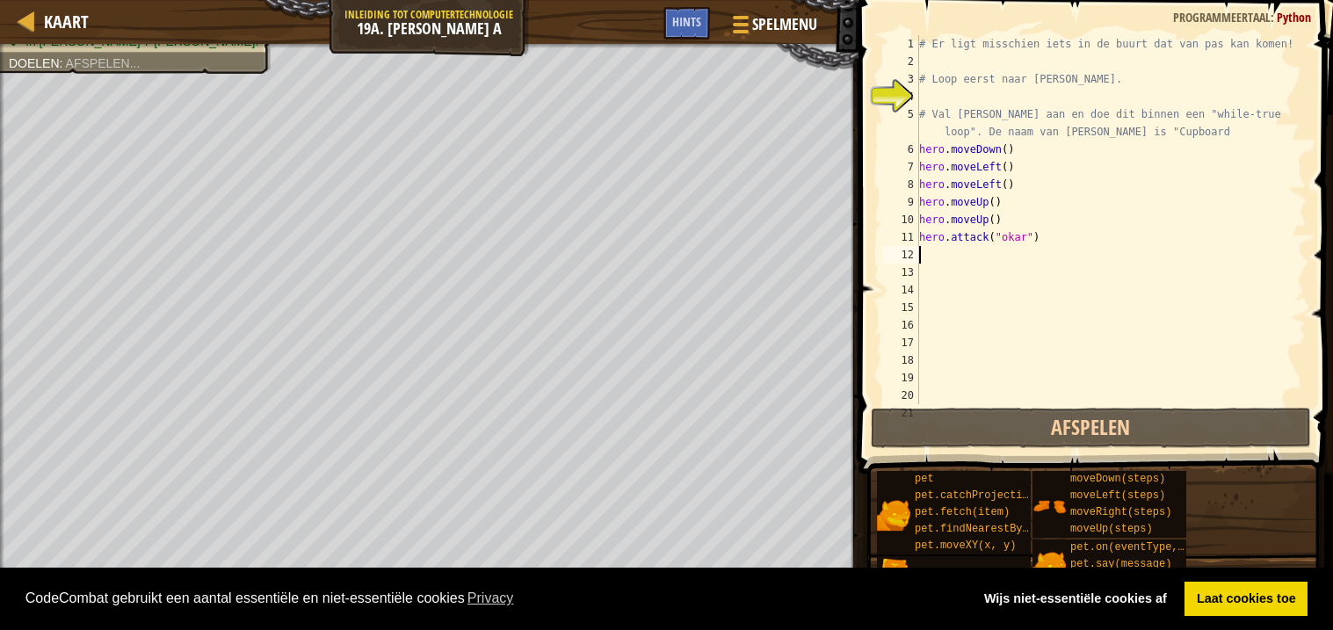
click at [985, 264] on div "# Er ligt misschien iets in de buurt dat van pas kan komen! # Loop eerst naar […" at bounding box center [1110, 237] width 391 height 404
click at [1045, 449] on span at bounding box center [1097, 211] width 488 height 525
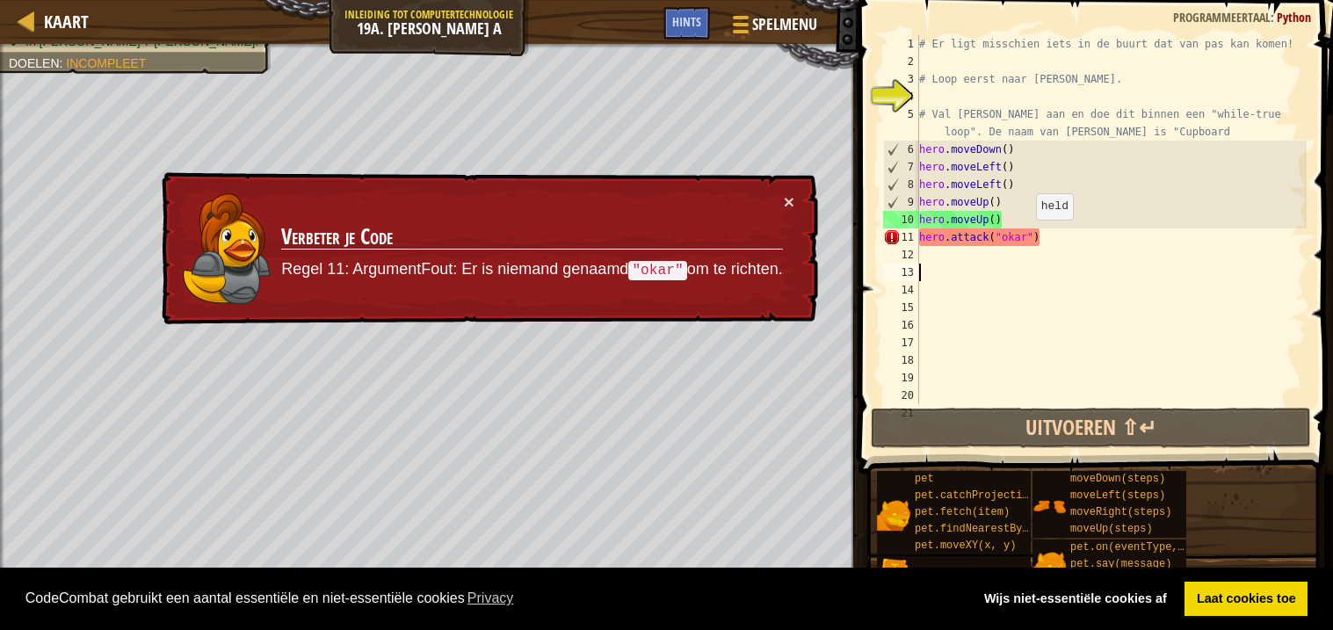
click at [1021, 238] on div "# Er ligt misschien iets in de buurt dat van pas kan komen! # Loop eerst naar […" at bounding box center [1110, 237] width 391 height 404
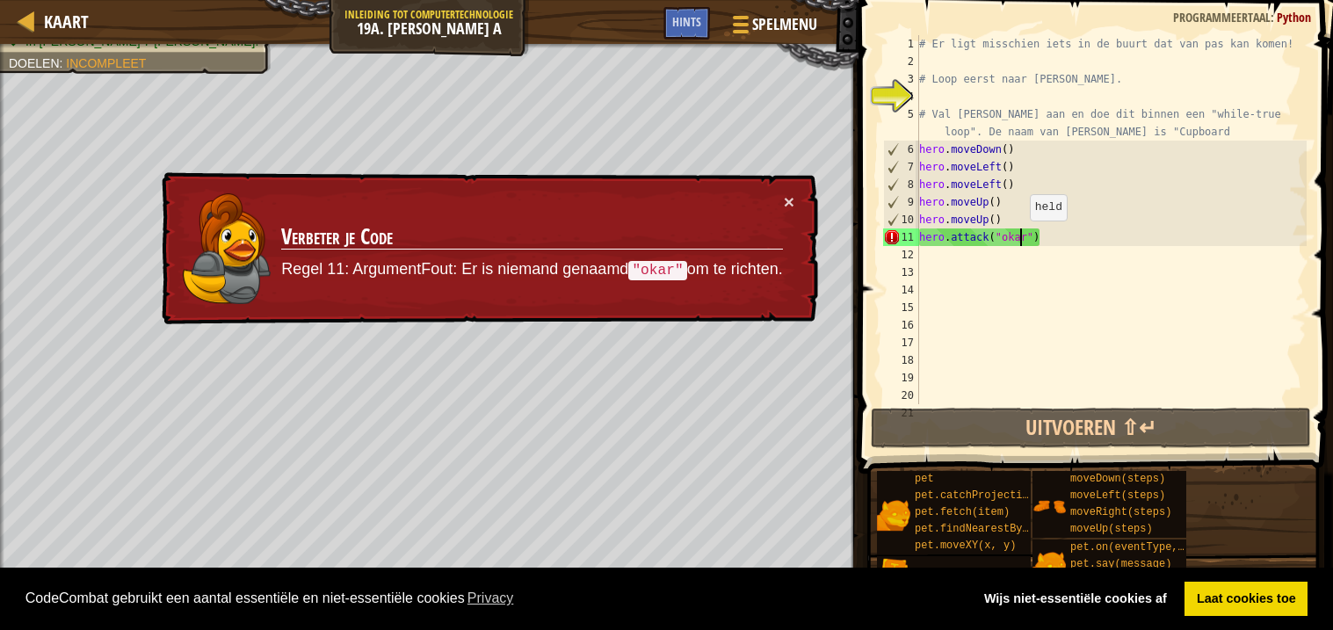
click at [1025, 242] on div "# Er ligt misschien iets in de buurt dat van pas kan komen! # Loop eerst naar […" at bounding box center [1110, 237] width 391 height 404
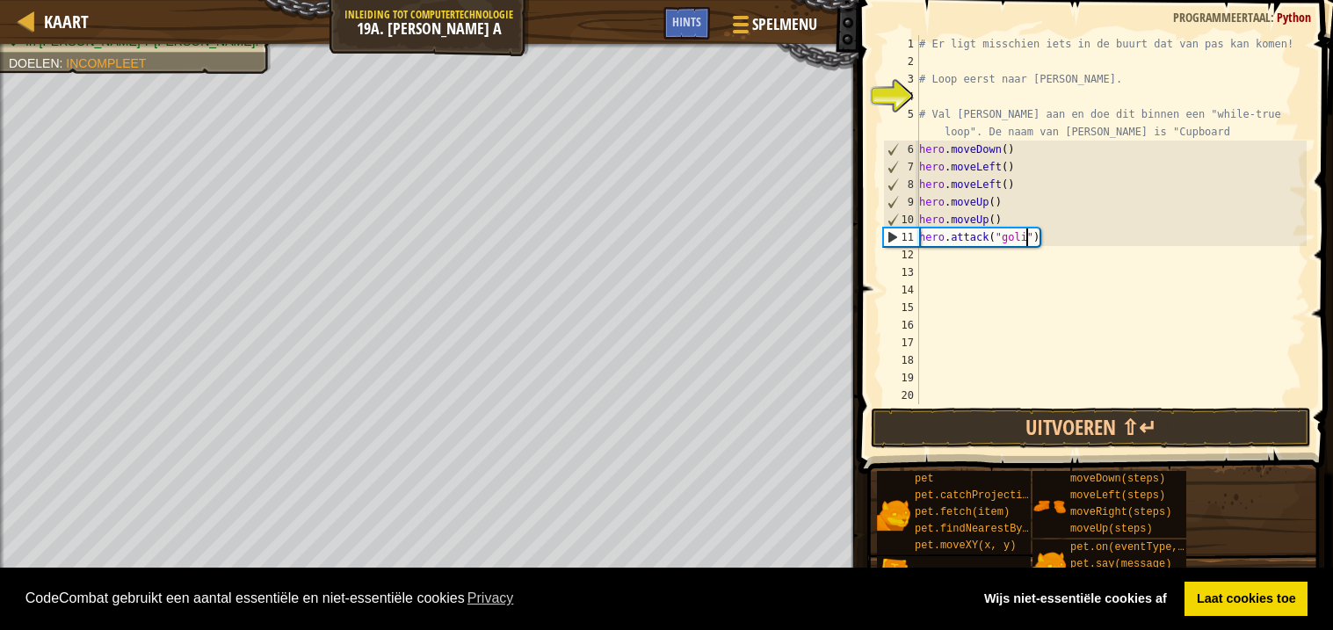
scroll to position [7, 8]
type textarea "hero.attack("goliath")"
click at [1037, 426] on button "Uitvoeren ⇧↵" at bounding box center [1091, 428] width 440 height 40
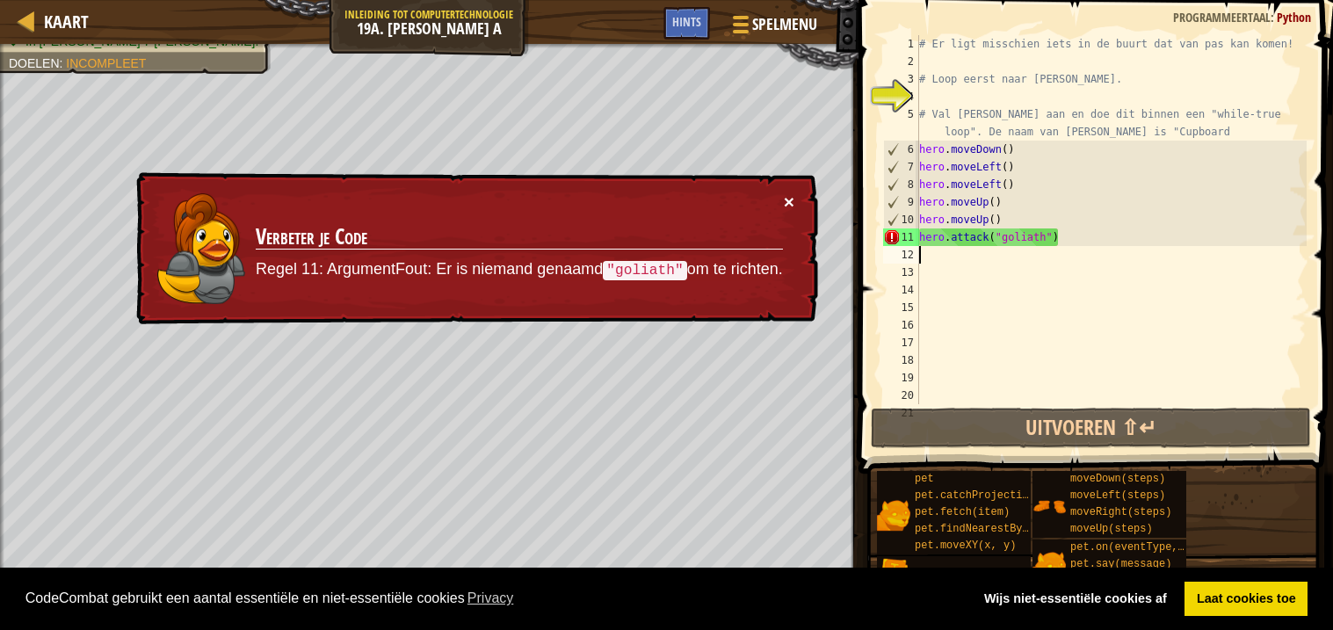
click at [784, 201] on button "×" at bounding box center [789, 201] width 11 height 18
